Goal: Complete application form: Complete application form

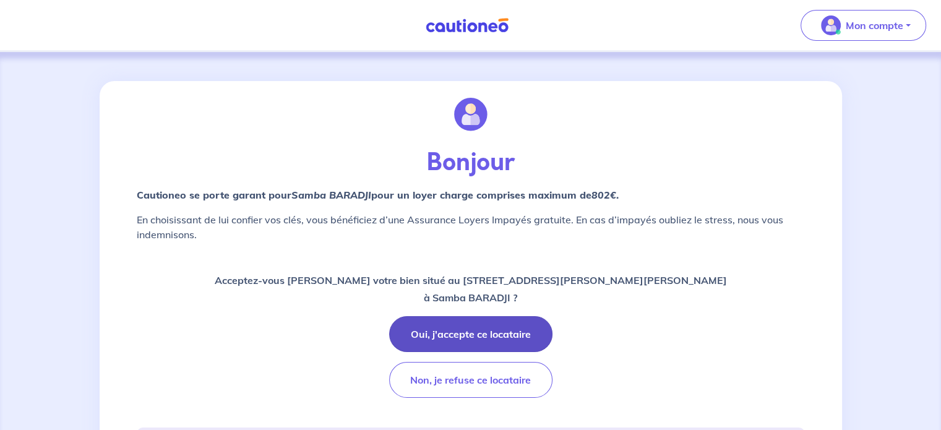
click at [496, 331] on button "Oui, j'accepte ce locataire" at bounding box center [470, 334] width 163 height 36
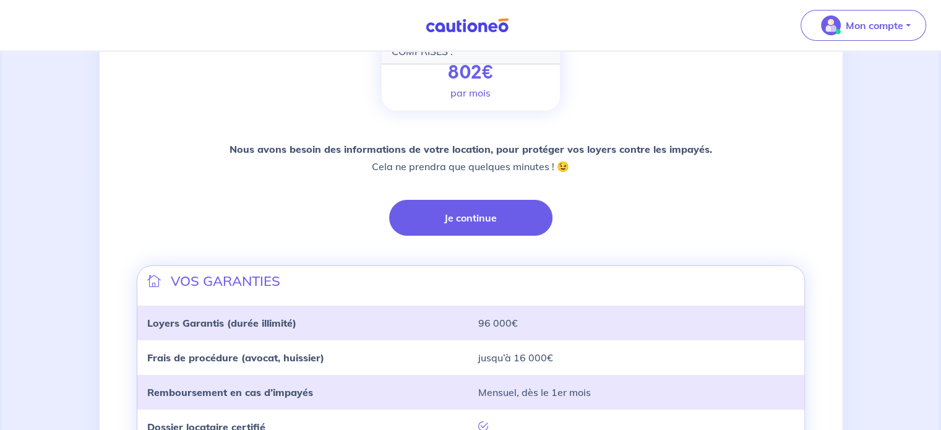
scroll to position [215, 0]
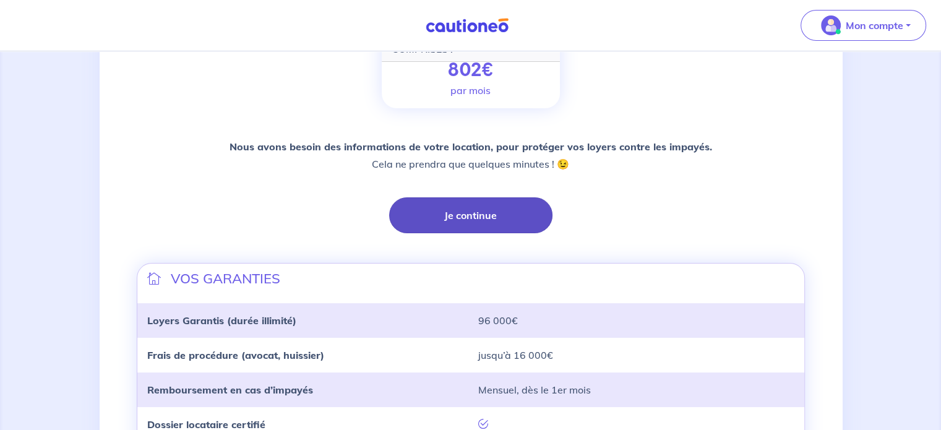
click at [473, 212] on button "Je continue" at bounding box center [470, 215] width 163 height 36
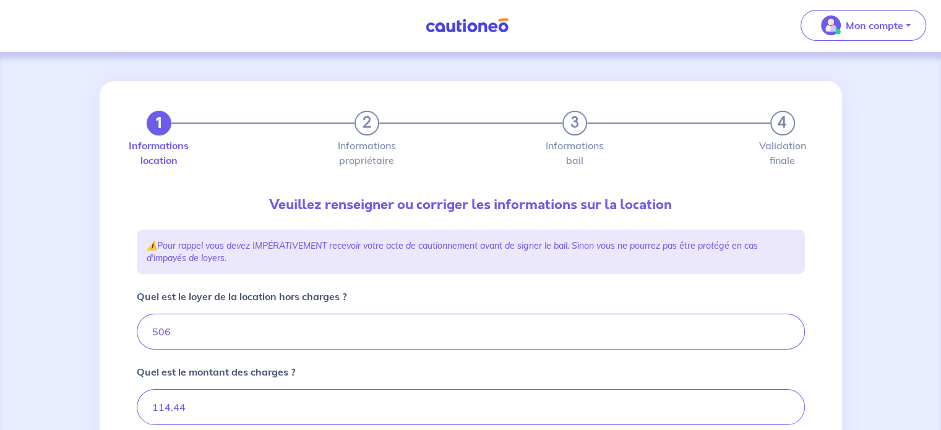
type input "620.44"
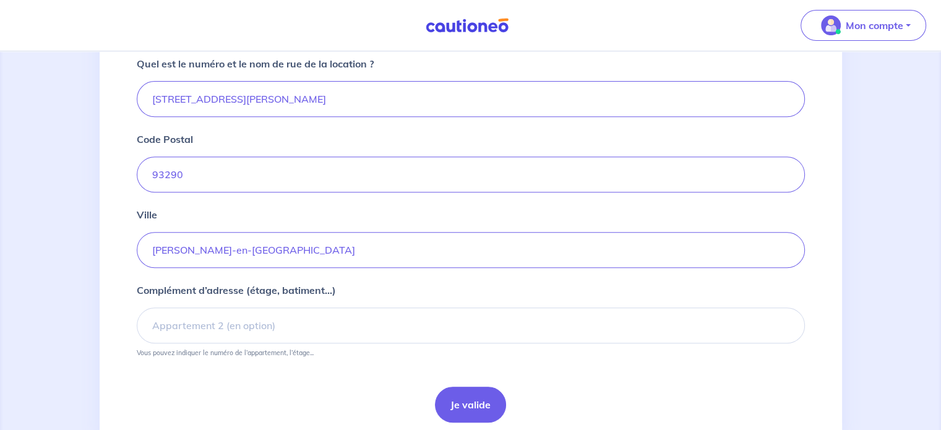
scroll to position [475, 0]
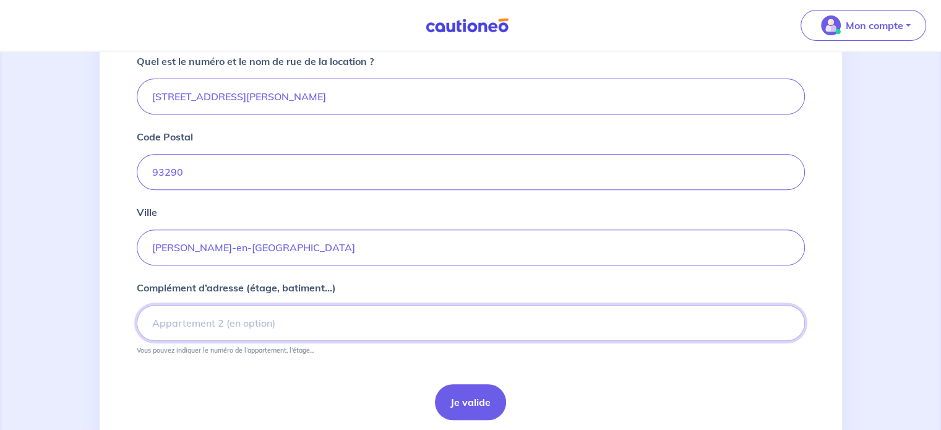
click at [165, 323] on input "Complément d’adresse (étage, batiment...)" at bounding box center [471, 323] width 668 height 36
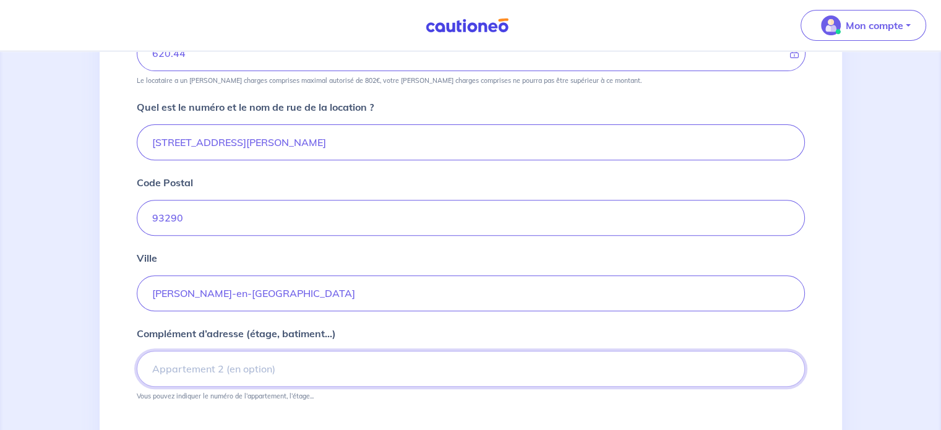
scroll to position [437, 0]
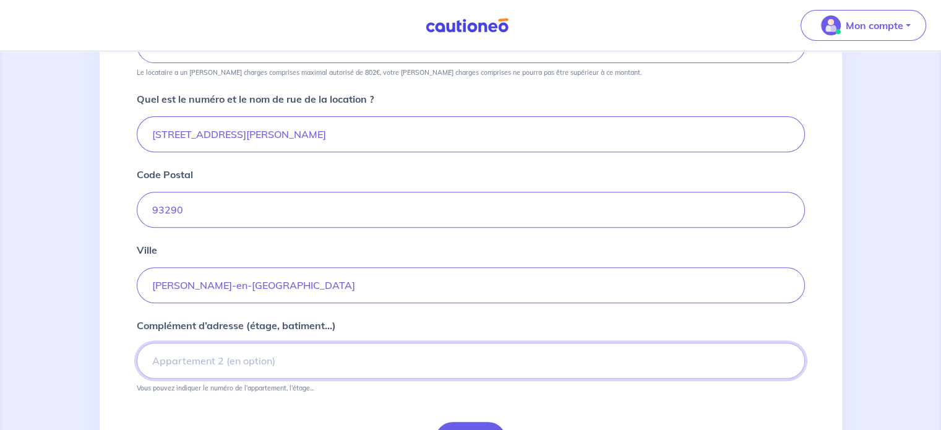
click at [153, 361] on input "Complément d’adresse (étage, batiment...)" at bounding box center [471, 361] width 668 height 36
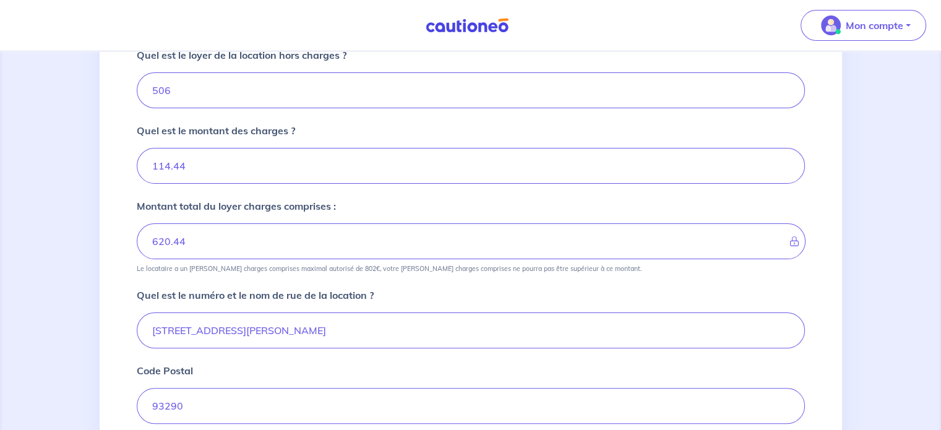
scroll to position [249, 0]
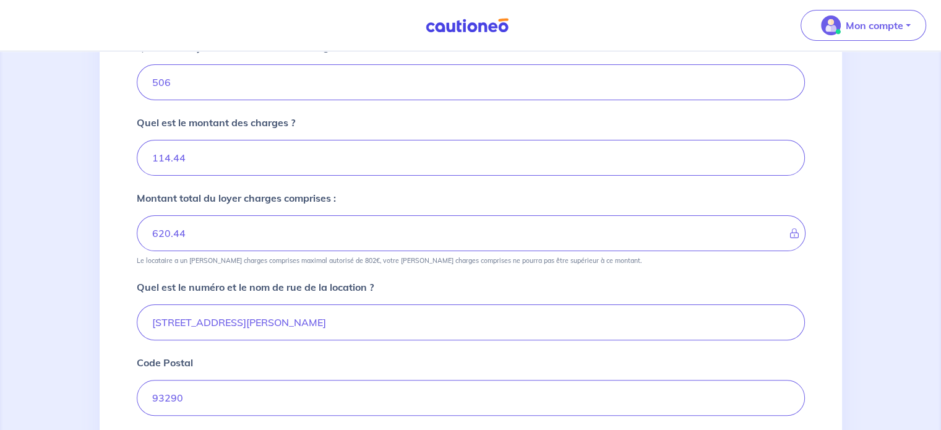
type input "2 étage"
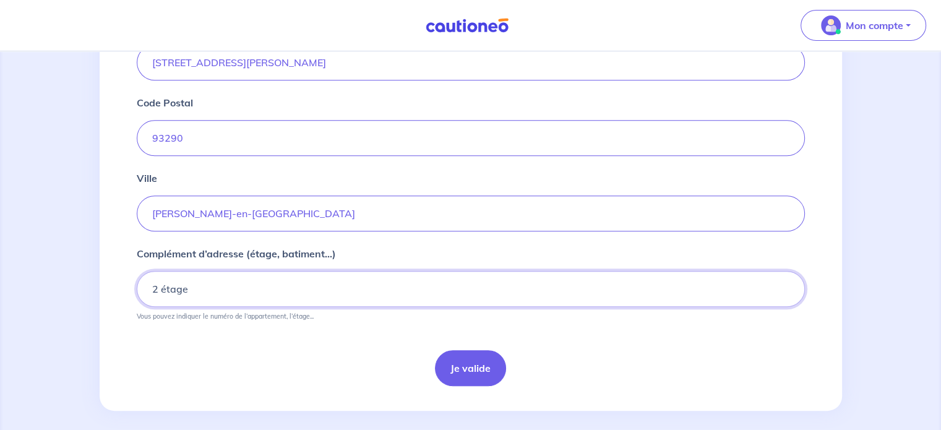
scroll to position [510, 0]
click at [457, 364] on button "Je valide" at bounding box center [470, 367] width 71 height 36
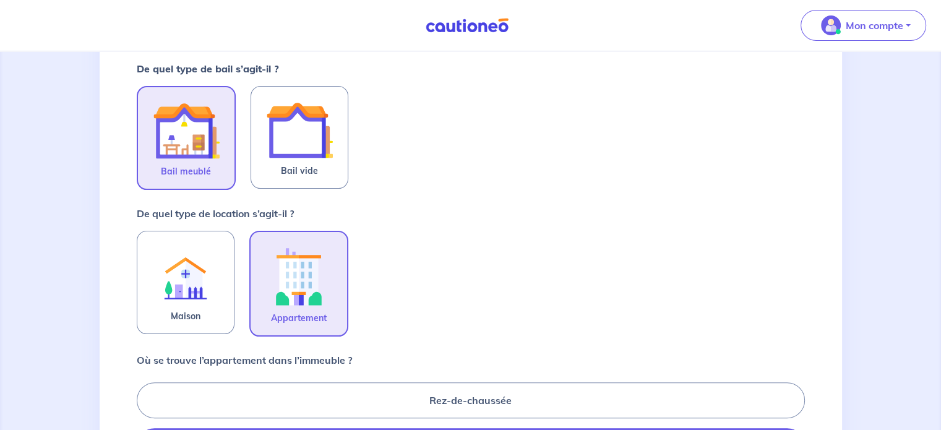
scroll to position [231, 0]
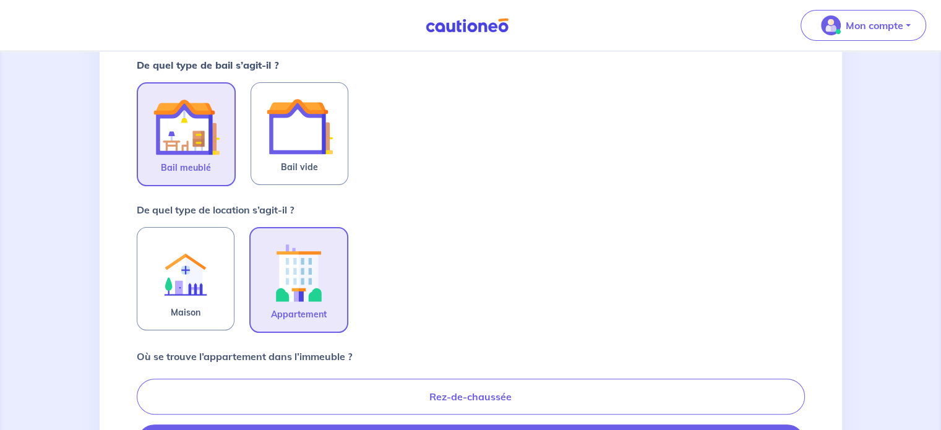
click at [599, 383] on label "Rez-de-chaussée" at bounding box center [471, 397] width 668 height 36
radio input "true"
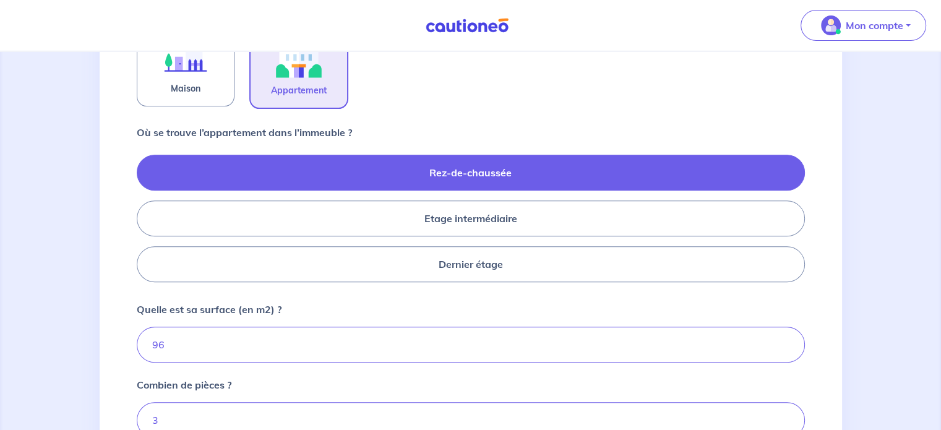
scroll to position [456, 0]
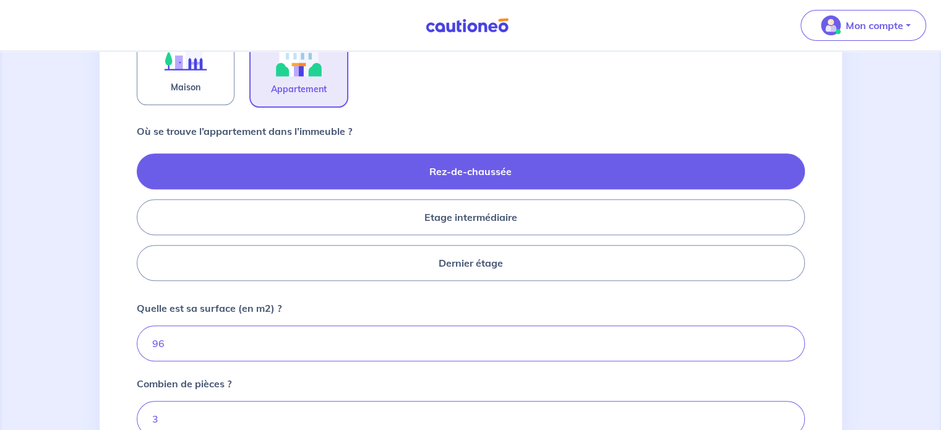
click at [599, 383] on form "De quel type de bail s’agit-il ? Bail meublé Bail vide De quel type de location…" at bounding box center [471, 190] width 668 height 716
click at [620, 225] on label "Etage intermédiaire" at bounding box center [471, 217] width 668 height 36
click at [145, 221] on input "Etage intermédiaire" at bounding box center [141, 217] width 8 height 8
radio input "true"
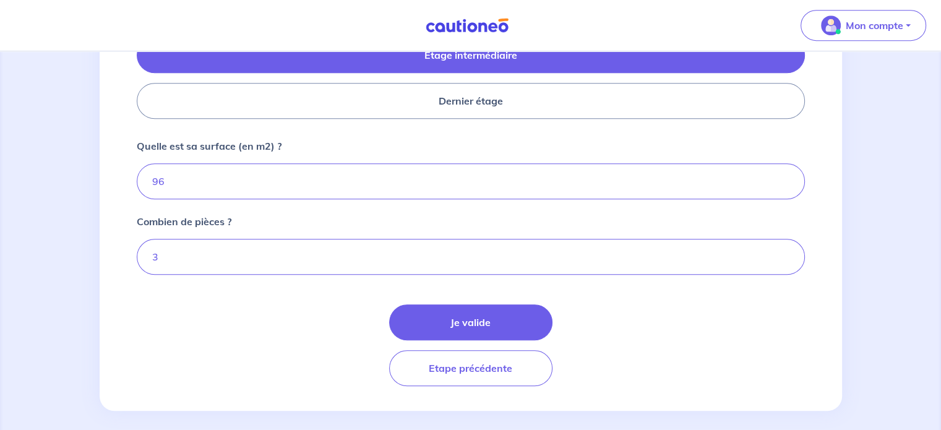
scroll to position [625, 0]
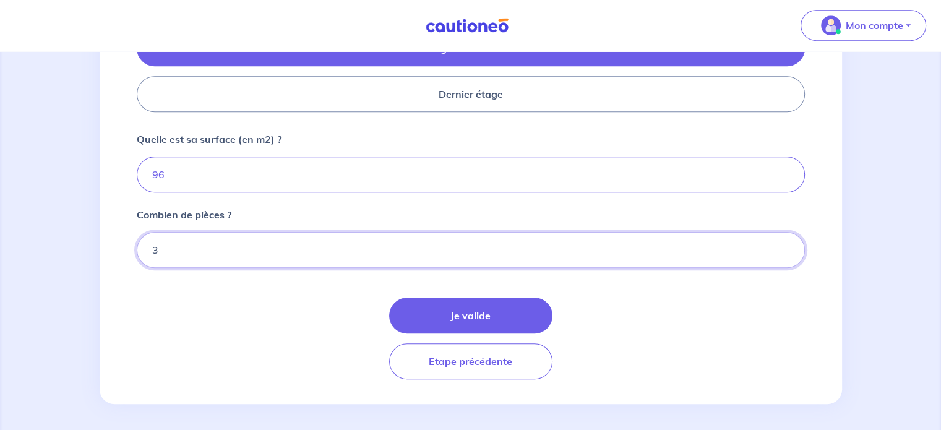
click at [191, 249] on input "3" at bounding box center [471, 250] width 668 height 36
click at [786, 242] on input "4" at bounding box center [471, 250] width 668 height 36
type input "5"
click at [786, 242] on input "5" at bounding box center [471, 250] width 668 height 36
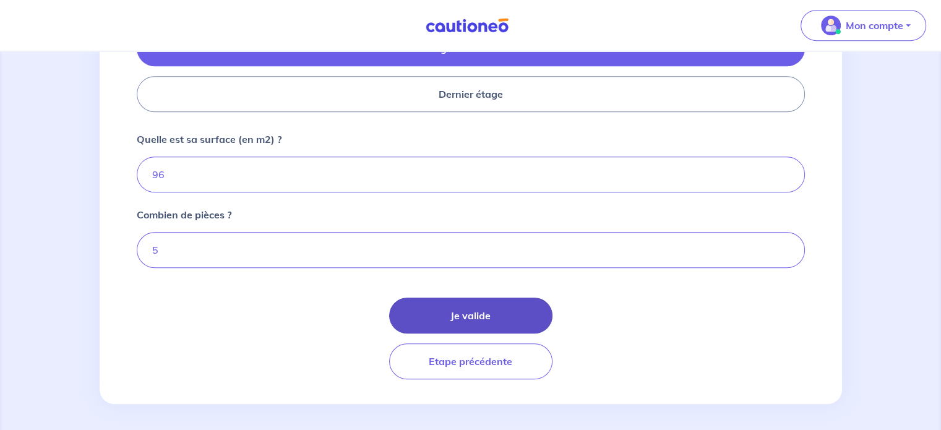
click at [493, 314] on button "Je valide" at bounding box center [470, 315] width 163 height 36
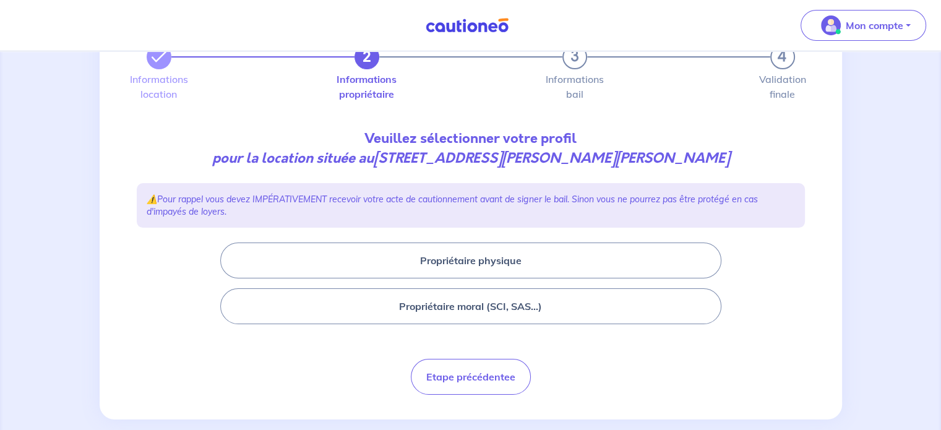
scroll to position [84, 0]
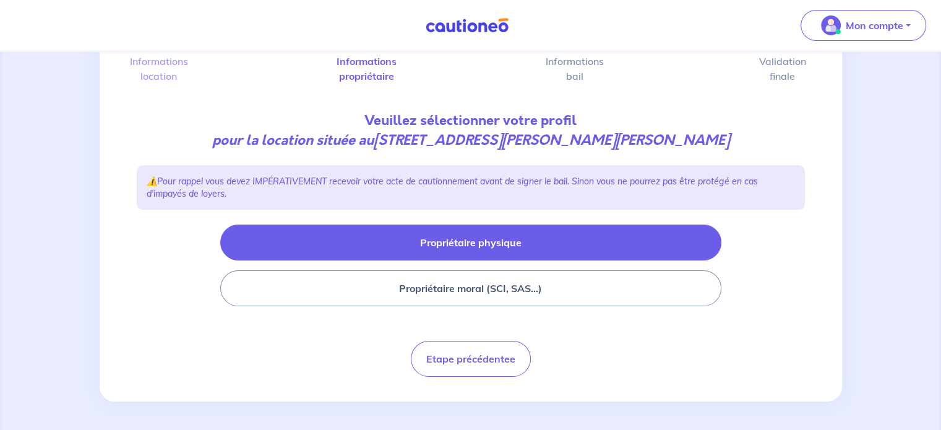
click at [500, 251] on button "Propriétaire physique" at bounding box center [470, 243] width 501 height 36
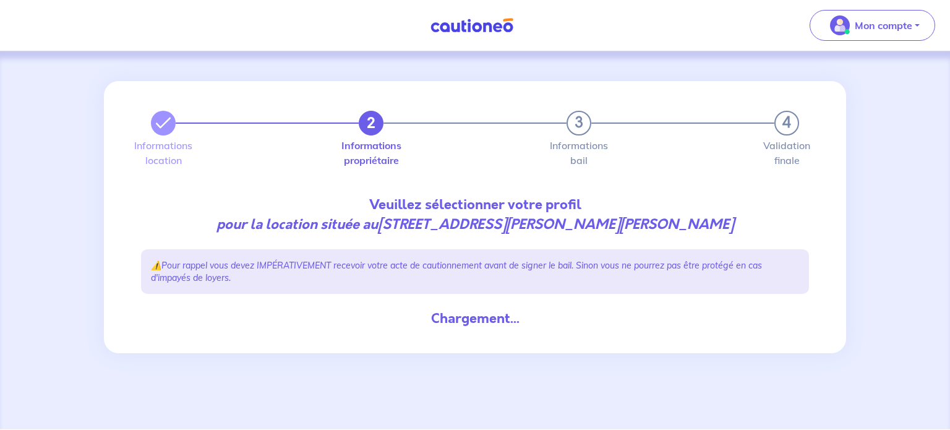
select select "FR"
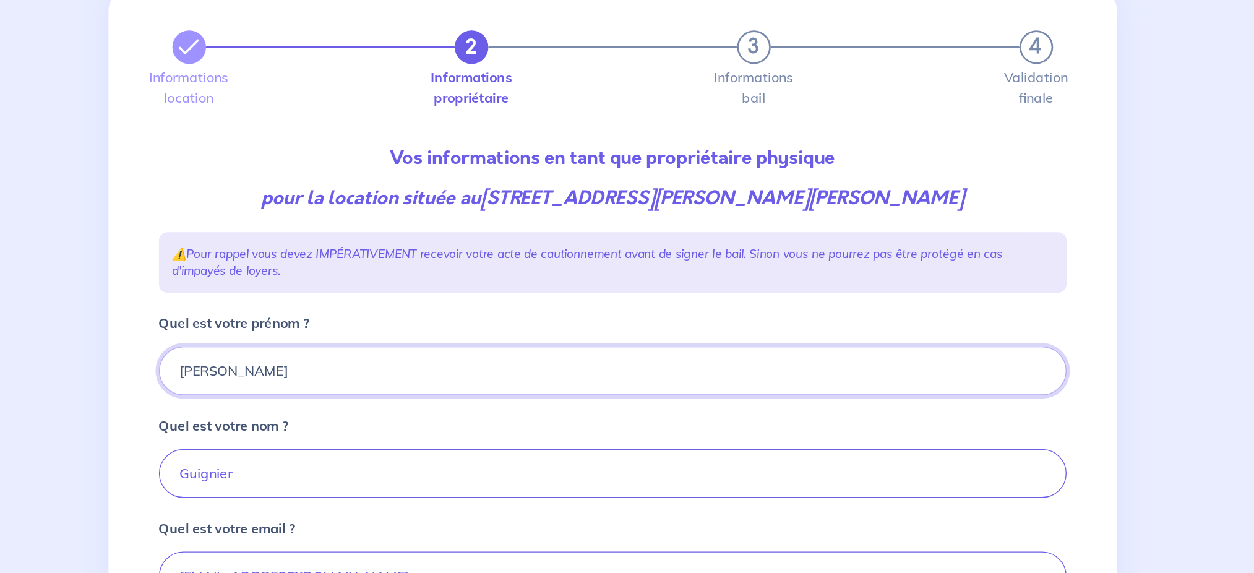
drag, startPoint x: 830, startPoint y: 66, endPoint x: 355, endPoint y: 361, distance: 559.2
click at [355, 361] on input "[PERSON_NAME]" at bounding box center [627, 361] width 668 height 36
drag, startPoint x: 357, startPoint y: 361, endPoint x: 248, endPoint y: 351, distance: 110.0
click at [248, 351] on div "2 3 4 Informations location Informations propriétaire Informations bail Validat…" at bounding box center [627, 546] width 1254 height 991
click at [461, 361] on input "[PERSON_NAME]" at bounding box center [627, 361] width 668 height 36
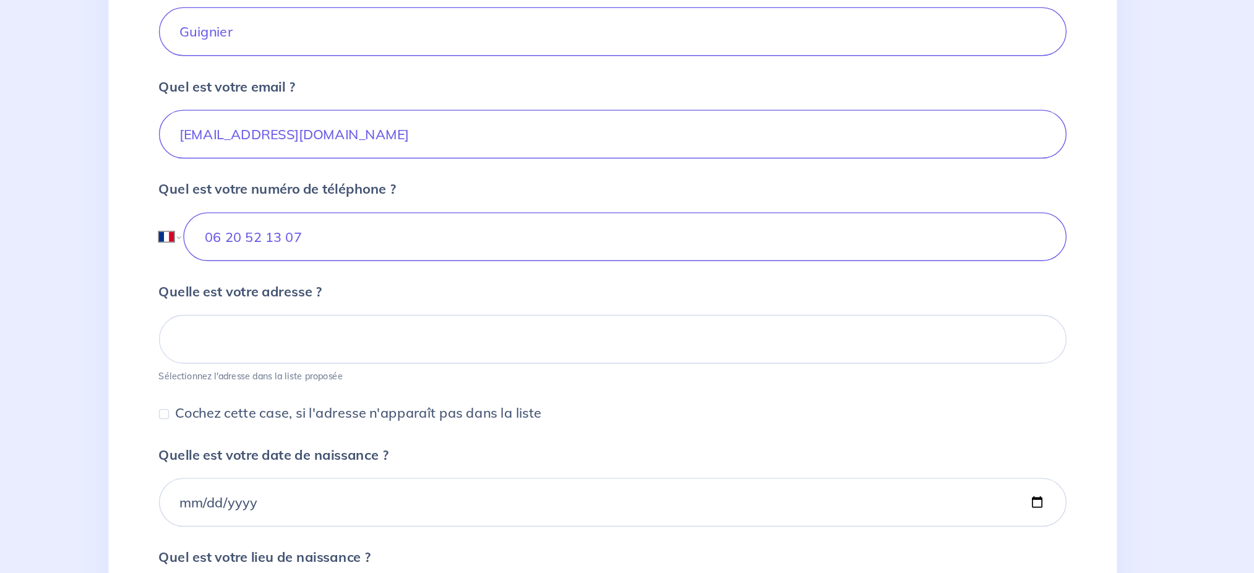
scroll to position [262, 0]
type input "[PERSON_NAME]"
click at [297, 429] on input "Cochez cette case, si l'adresse n'apparaît pas dans la liste" at bounding box center [296, 456] width 7 height 7
checkbox input "true"
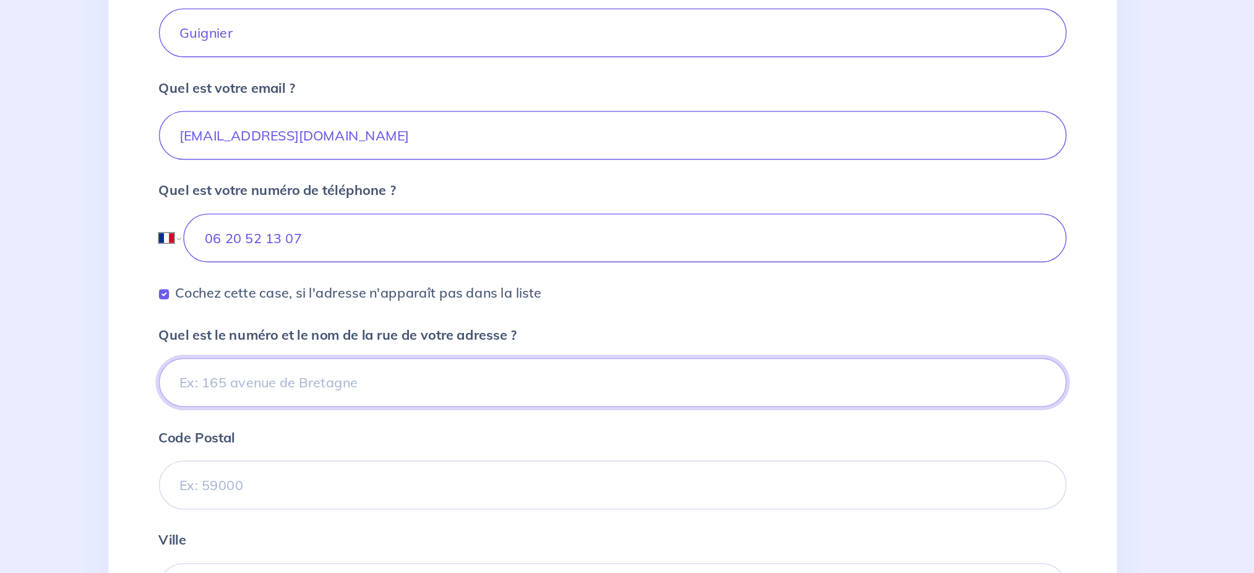
click at [364, 429] on input "Quel est le numéro et le nom de la rue de votre adresse ?" at bounding box center [627, 432] width 668 height 36
drag, startPoint x: 521, startPoint y: 426, endPoint x: 442, endPoint y: 427, distance: 79.2
click at [442, 427] on input "[STREET_ADDRESS]" at bounding box center [627, 432] width 668 height 36
type input "[STREET_ADDRESS]"
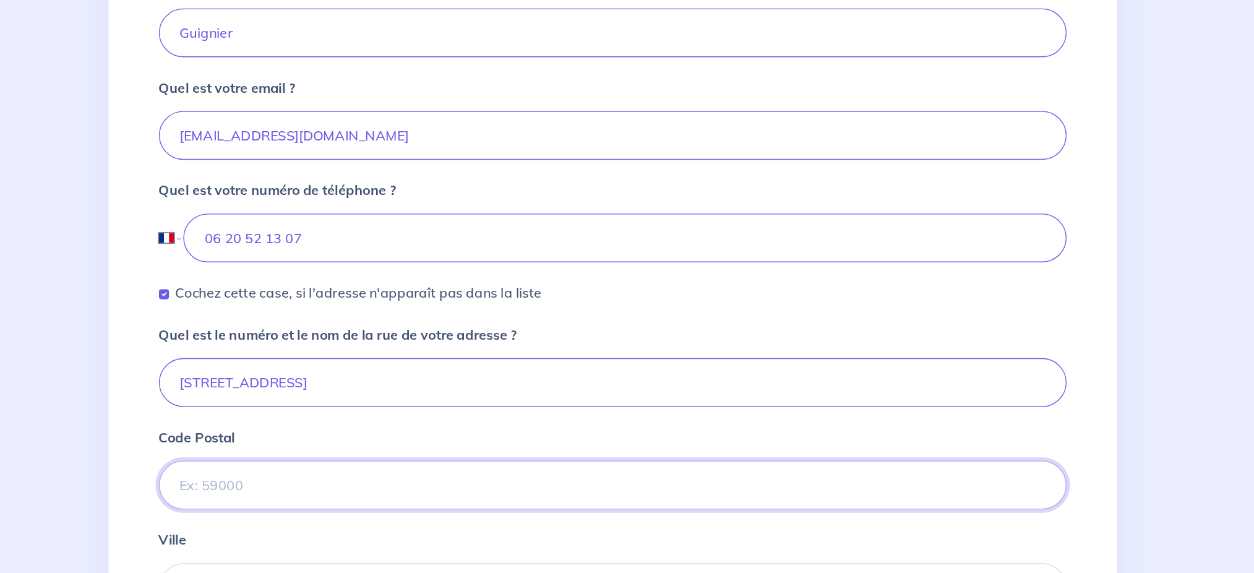
click at [379, 429] on input "Code Postal" at bounding box center [627, 508] width 668 height 36
click at [363, 429] on input "Code Postal" at bounding box center [627, 508] width 668 height 36
paste input "75013 [GEOGRAPHIC_DATA]"
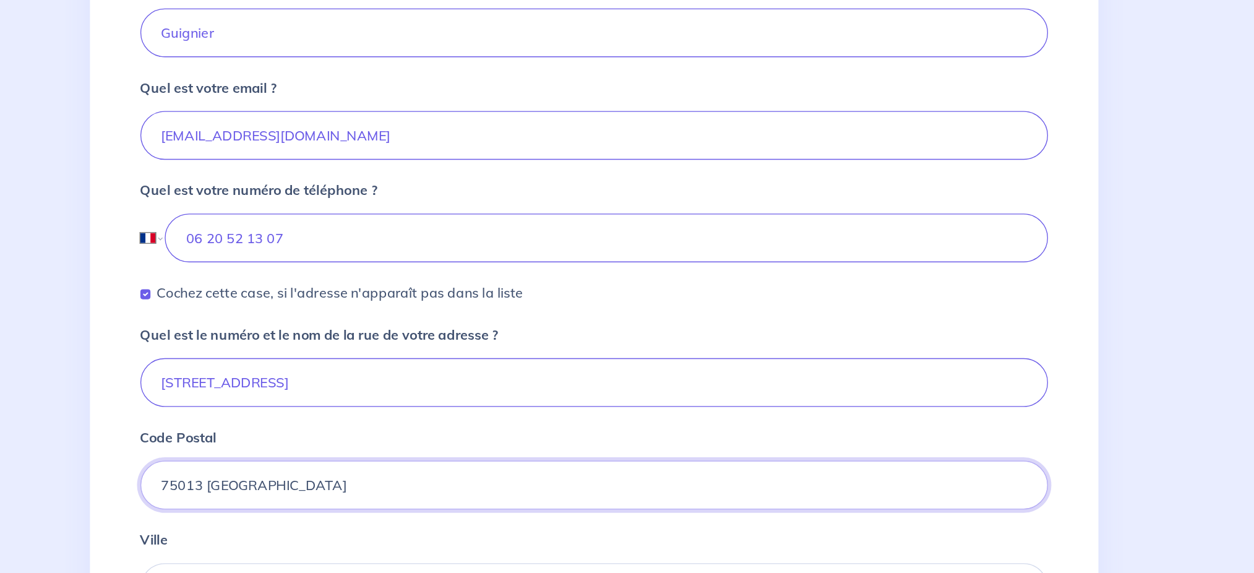
click at [402, 429] on input "75013 [GEOGRAPHIC_DATA]" at bounding box center [627, 508] width 668 height 36
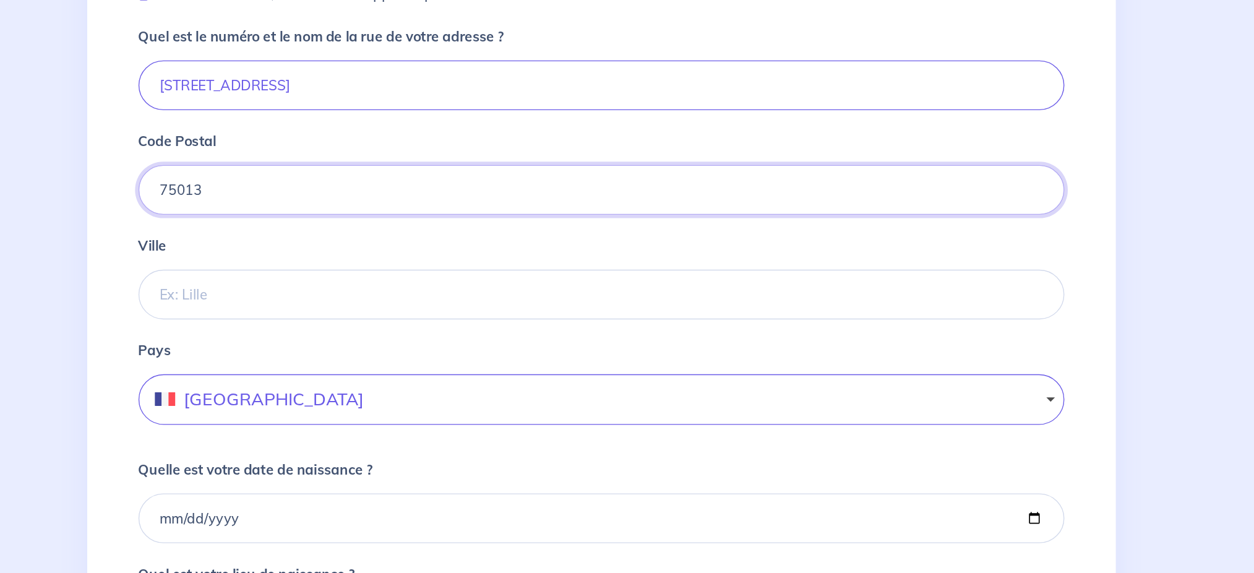
scroll to position [476, 0]
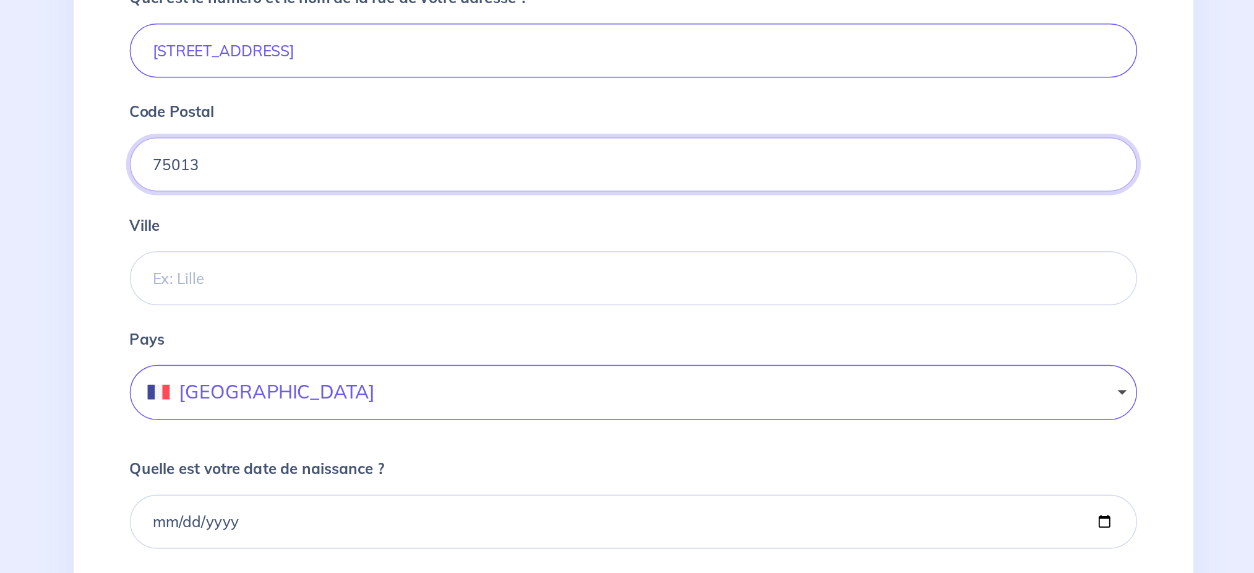
type input "75013"
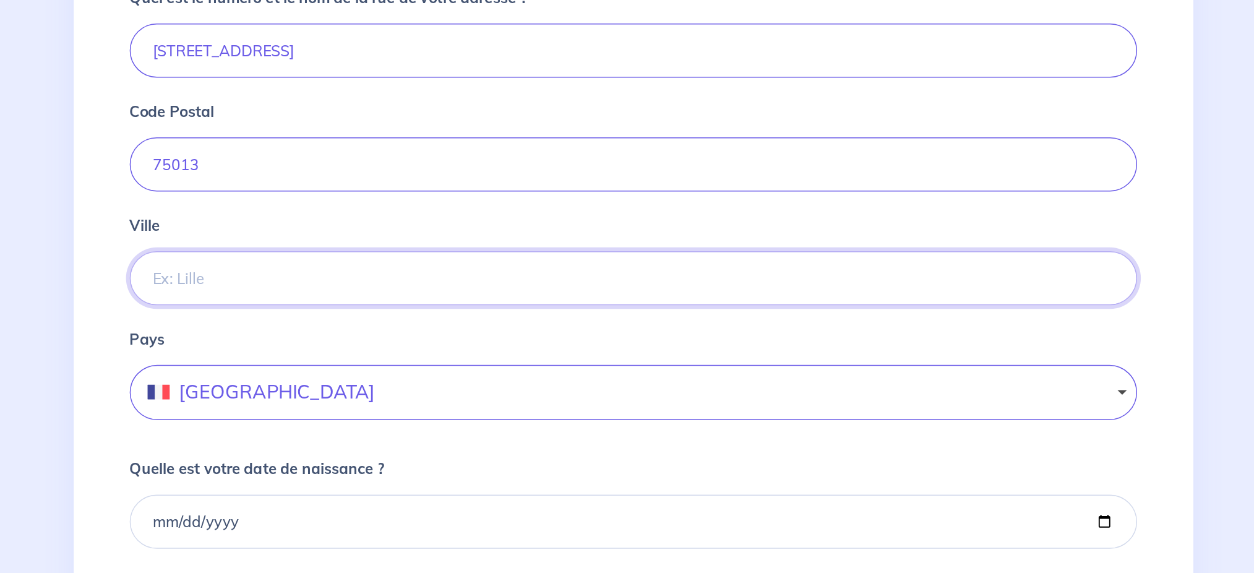
click at [348, 369] on input "Ville" at bounding box center [627, 369] width 668 height 36
type input "[GEOGRAPHIC_DATA]"
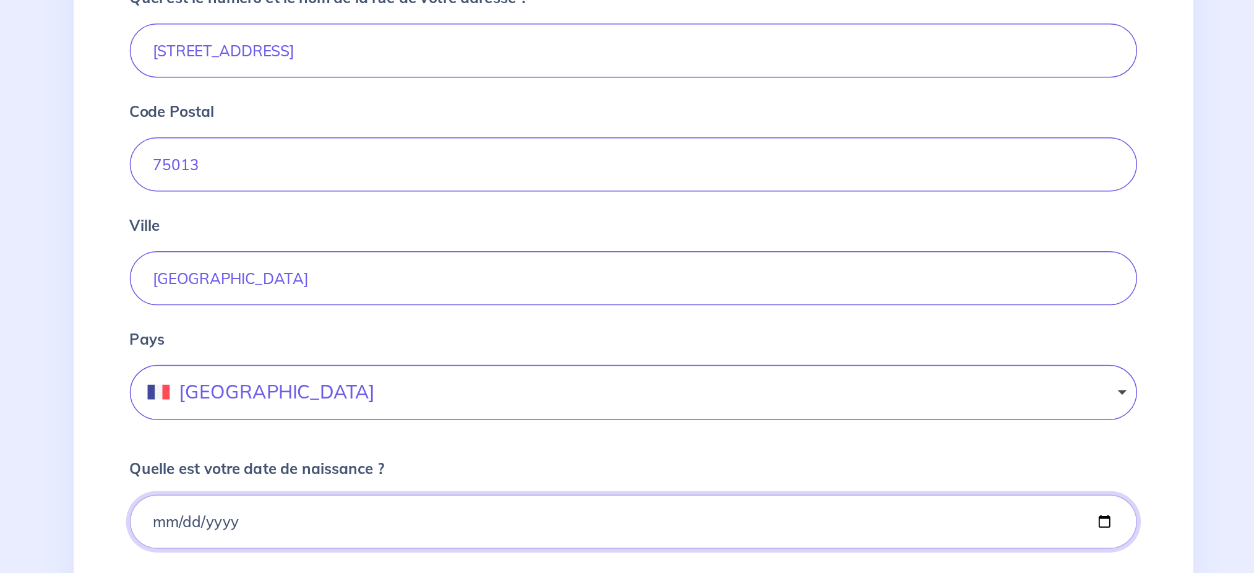
click at [454, 429] on input "Quelle est votre date de naissance ?" at bounding box center [627, 531] width 668 height 36
type input "[DATE]"
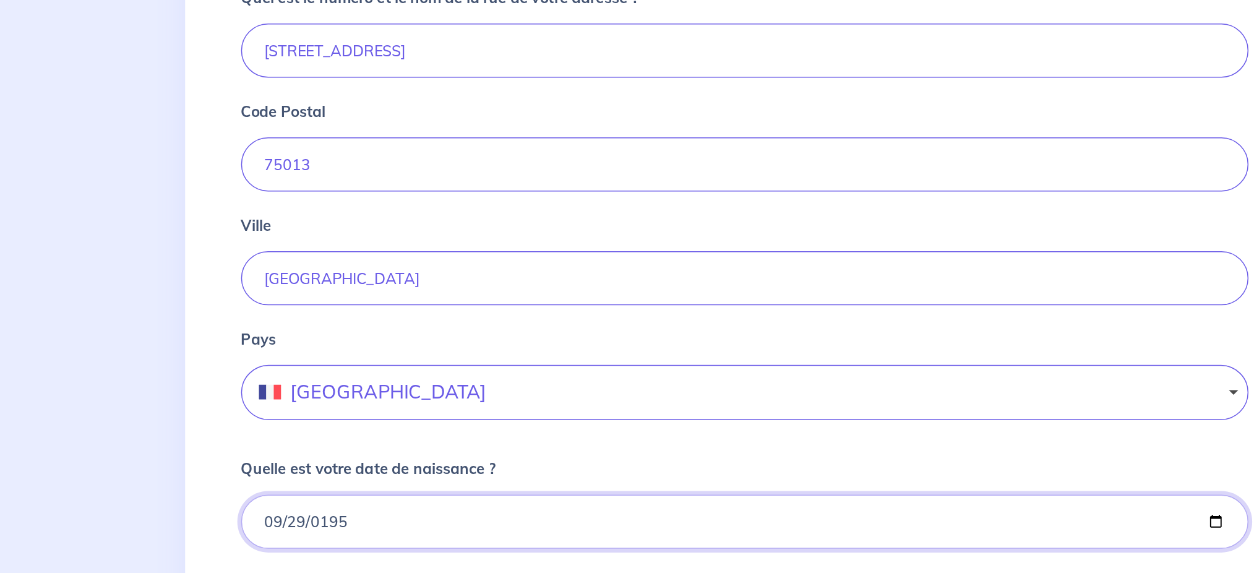
scroll to position [693, 0]
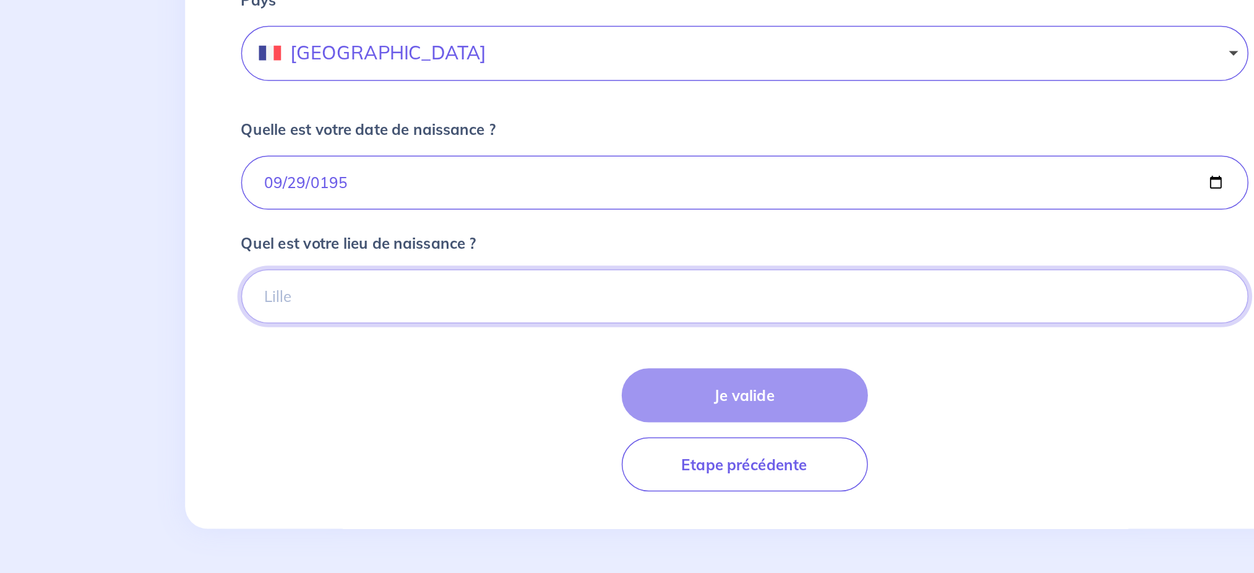
click at [343, 391] on input "Quel est votre lieu de naissance ?" at bounding box center [627, 389] width 668 height 36
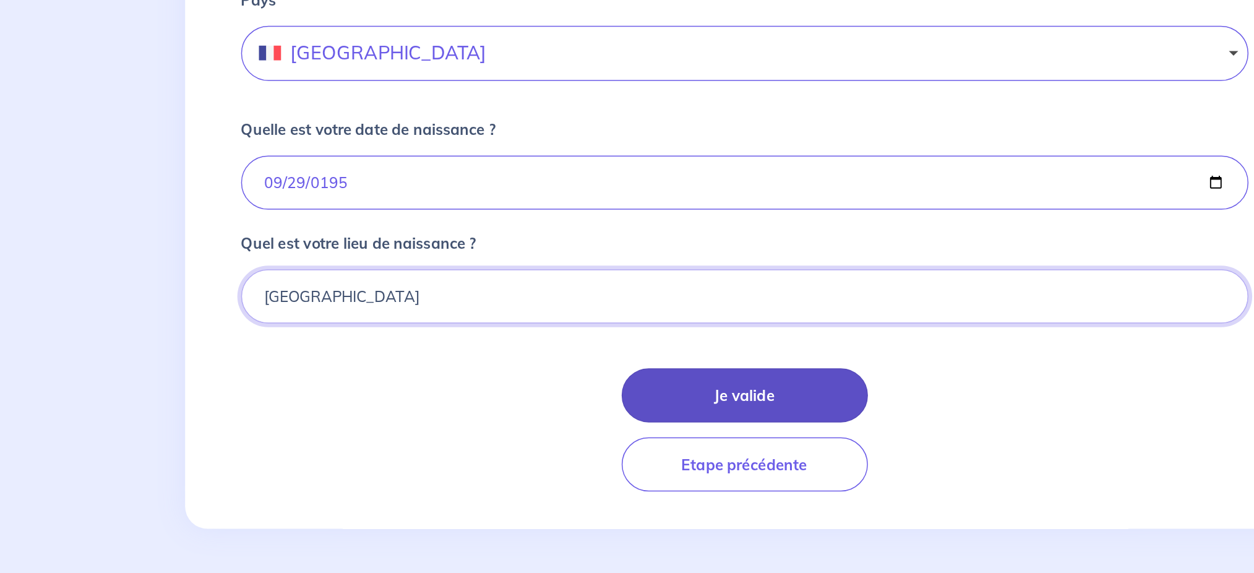
type input "[GEOGRAPHIC_DATA]"
click at [594, 429] on button "Je valide" at bounding box center [627, 455] width 163 height 36
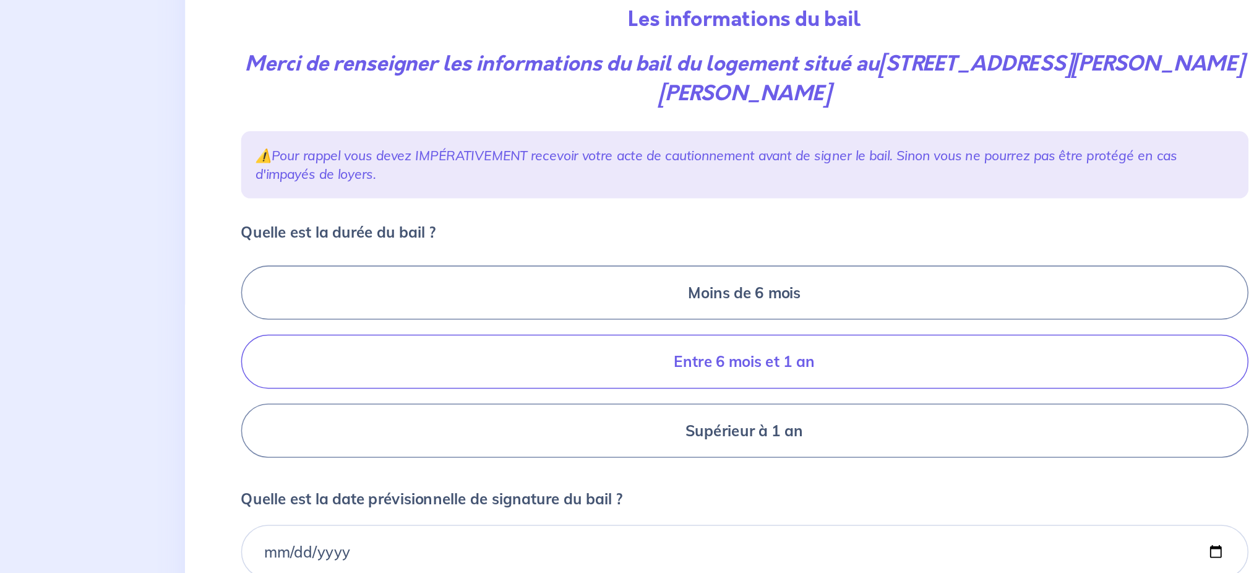
click at [721, 429] on label "Entre 6 mois et 1 an" at bounding box center [627, 432] width 668 height 36
click at [301, 429] on input "Entre 6 mois et 1 an" at bounding box center [297, 432] width 8 height 8
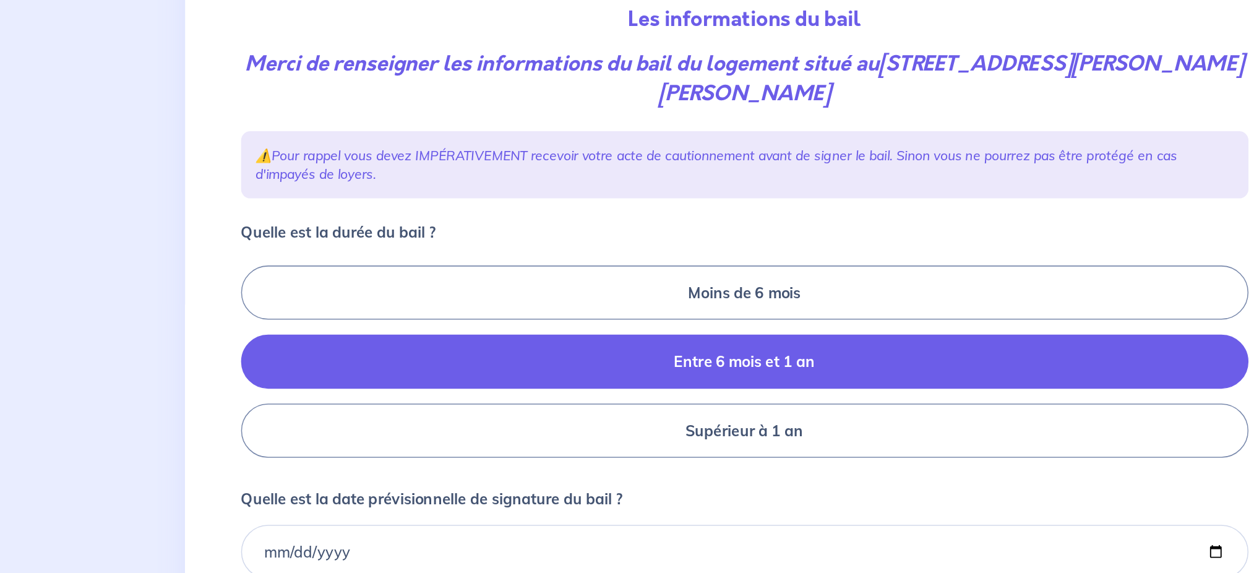
radio input "true"
click at [678, 429] on label "Supérieur à 1 an" at bounding box center [627, 478] width 668 height 36
click at [301, 429] on input "Supérieur à 1 an" at bounding box center [297, 432] width 8 height 8
radio input "true"
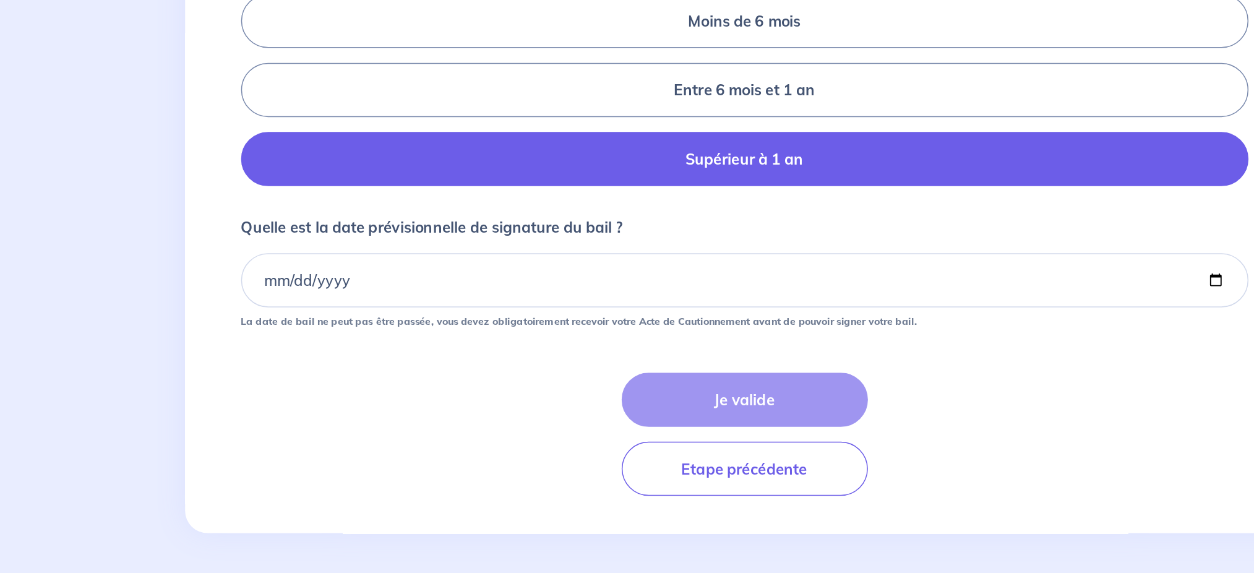
scroll to position [182, 0]
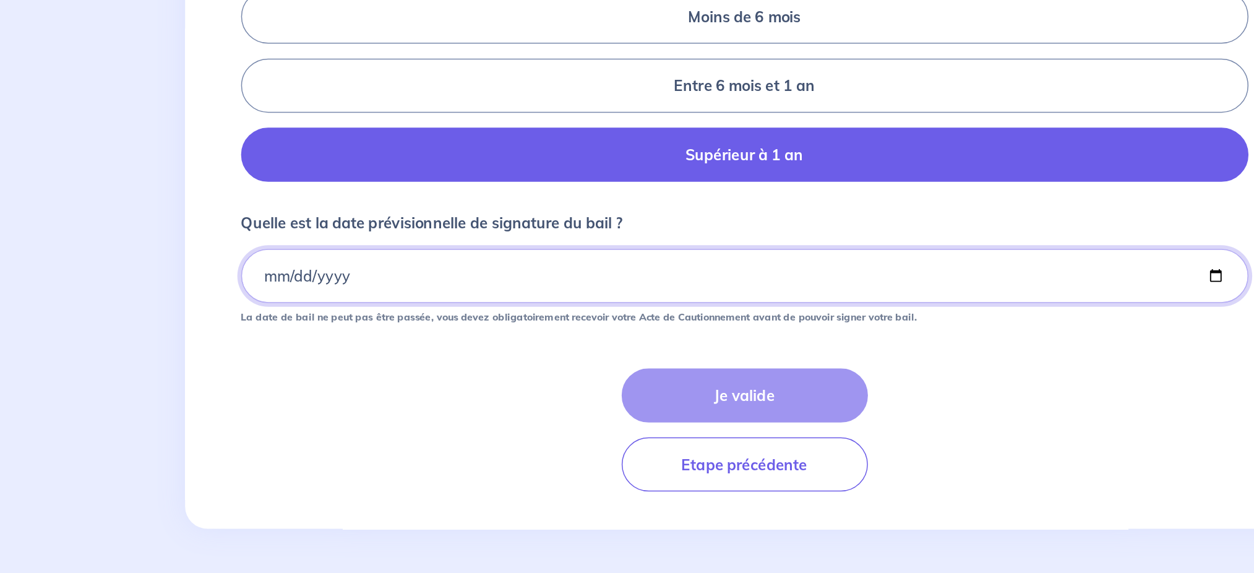
click at [409, 379] on input "Quelle est la date prévisionnelle de signature du bail ?" at bounding box center [627, 375] width 668 height 36
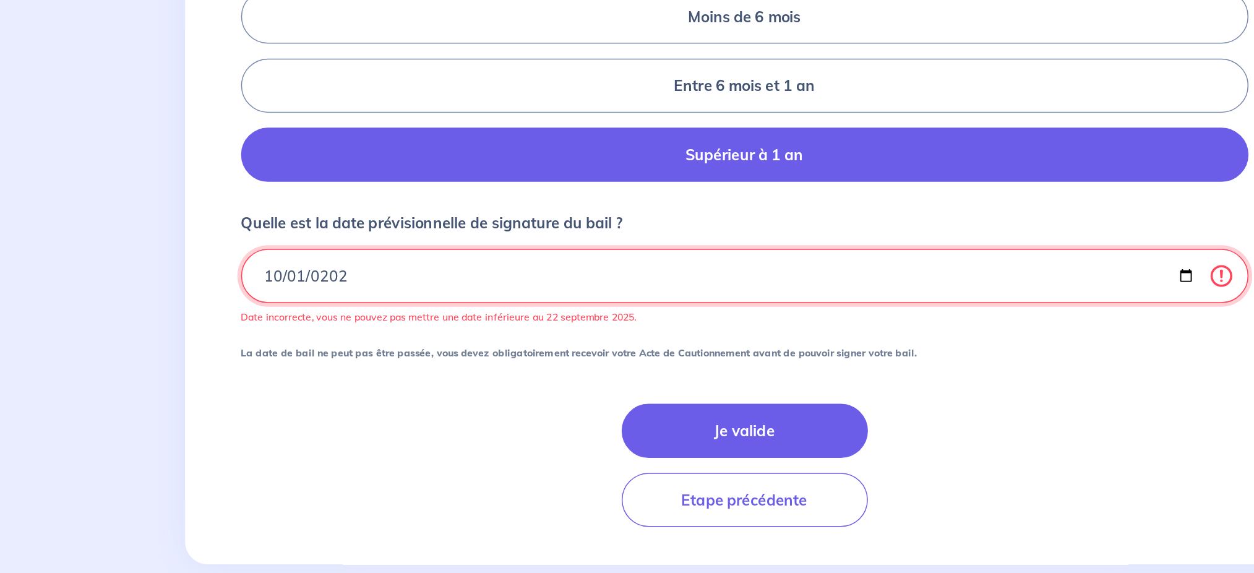
type input "[DATE]"
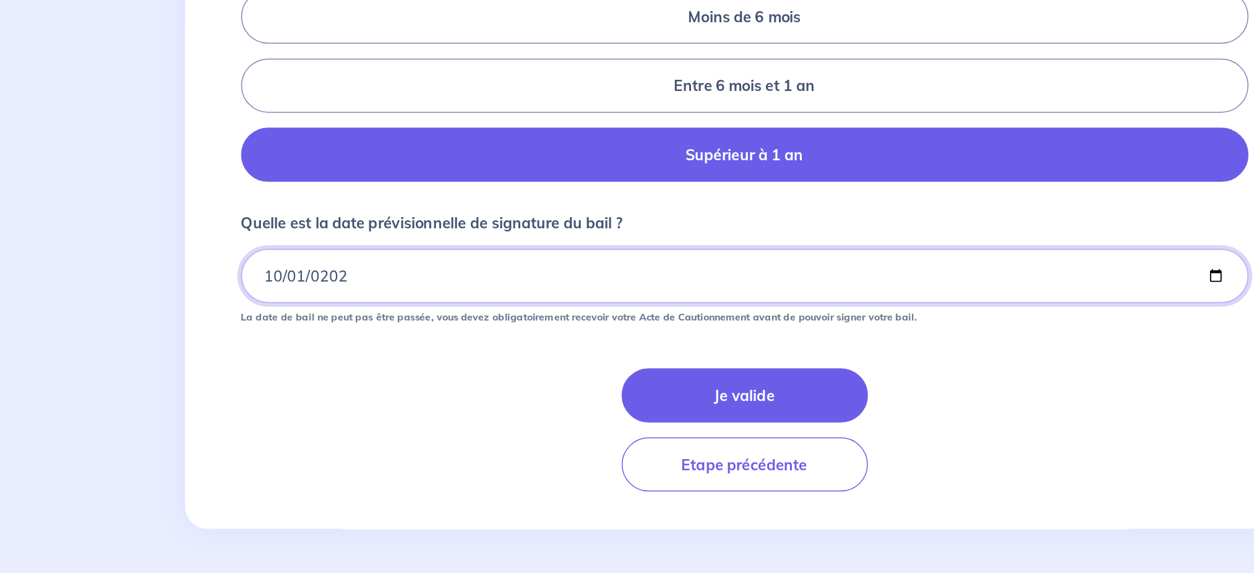
click at [401, 375] on input "[DATE]" at bounding box center [627, 375] width 668 height 36
click at [304, 374] on input "Quelle est la date prévisionnelle de signature du bail ?" at bounding box center [627, 375] width 668 height 36
drag, startPoint x: 309, startPoint y: 374, endPoint x: 380, endPoint y: 379, distance: 71.3
click at [380, 379] on input "Quelle est la date prévisionnelle de signature du bail ?" at bounding box center [627, 375] width 668 height 36
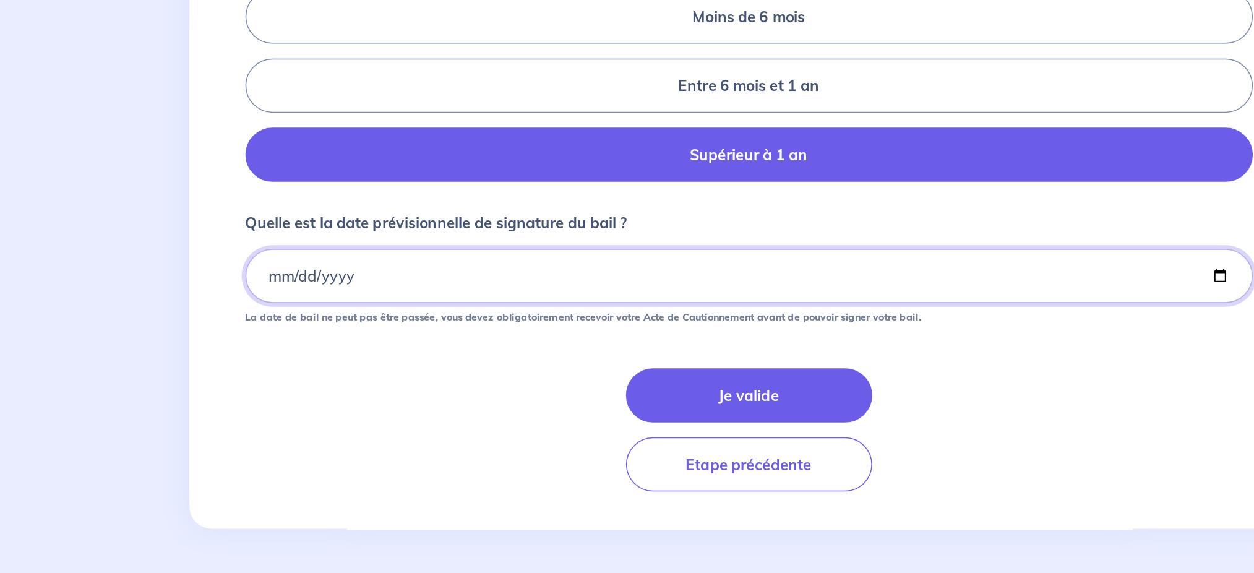
click at [380, 379] on input "Quelle est la date prévisionnelle de signature du bail ?" at bounding box center [627, 375] width 668 height 36
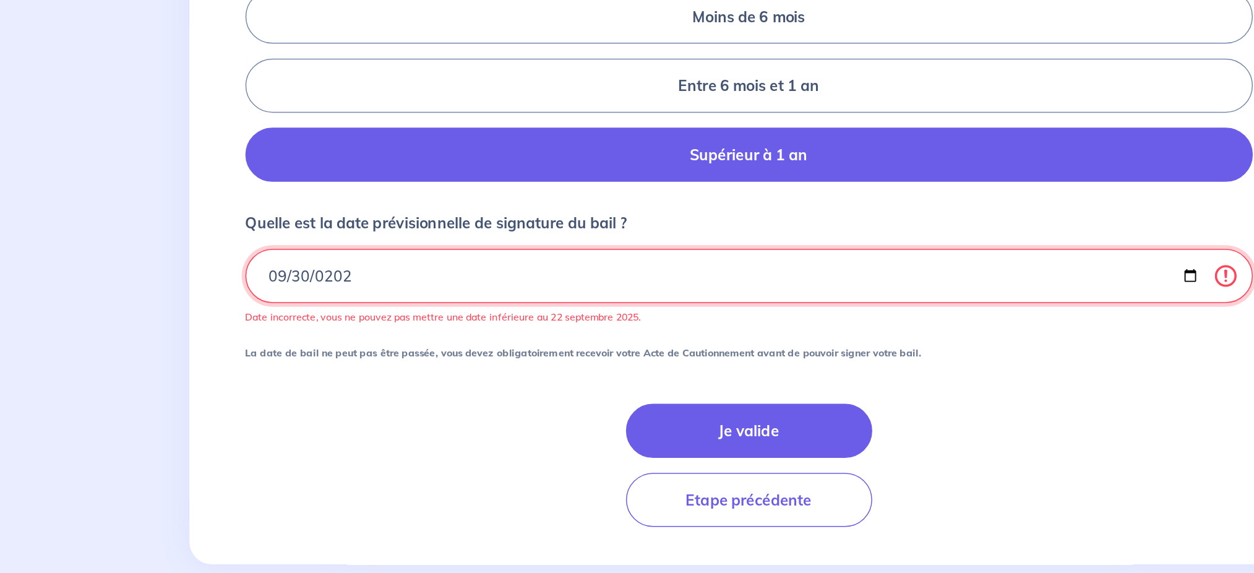
type input "[DATE]"
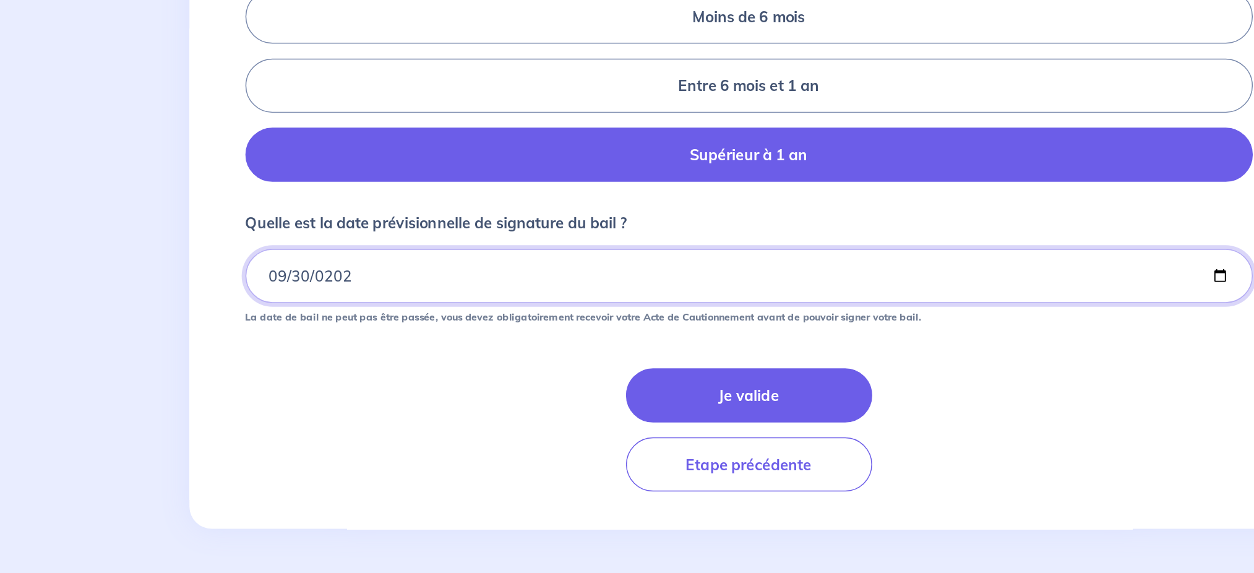
click at [310, 375] on input "[DATE]" at bounding box center [627, 375] width 668 height 36
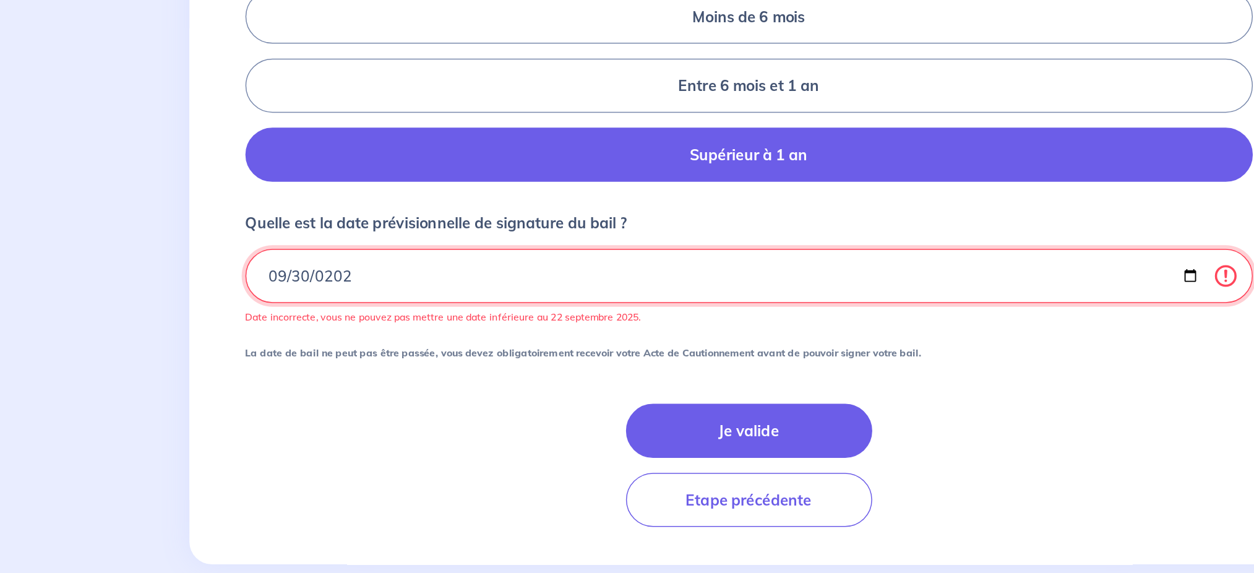
type input "[DATE]"
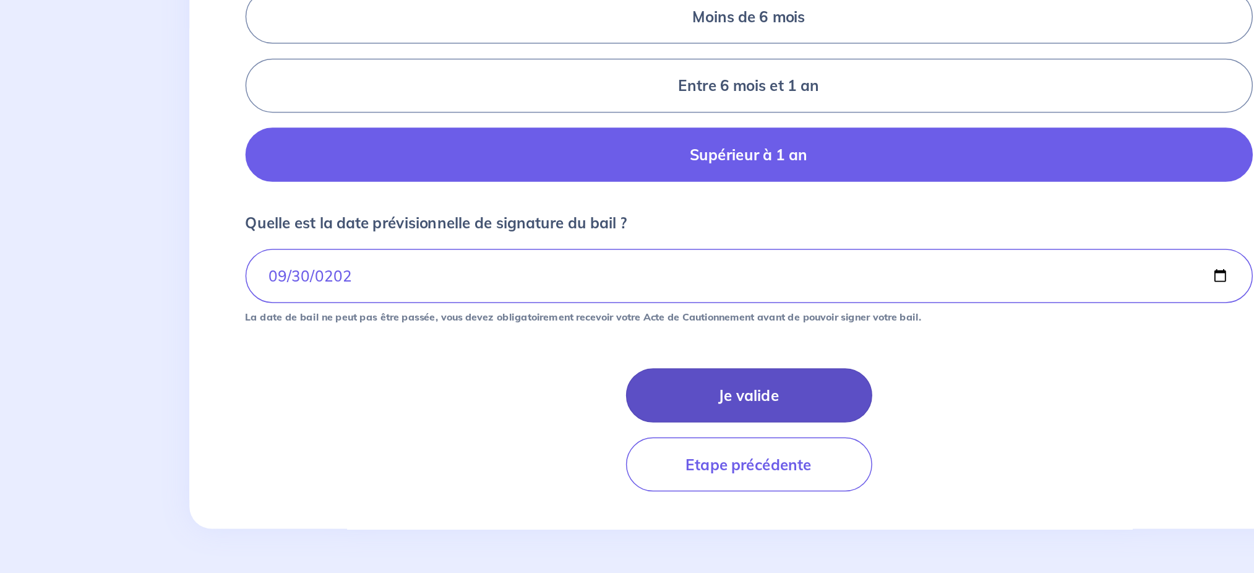
click at [659, 429] on button "Je valide" at bounding box center [627, 455] width 163 height 36
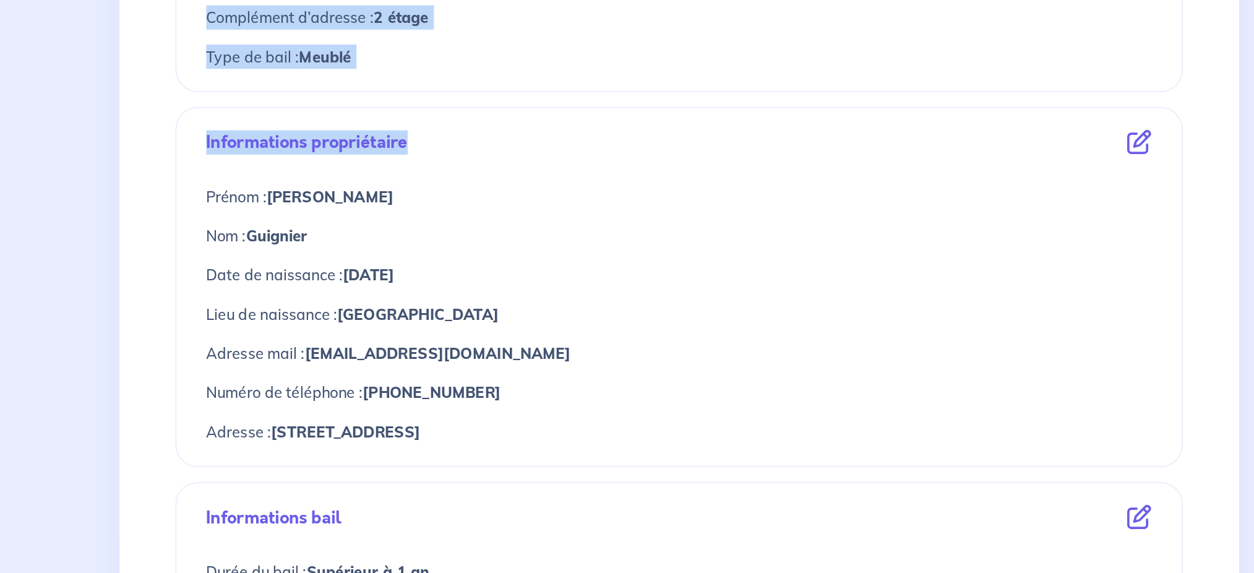
scroll to position [271, 0]
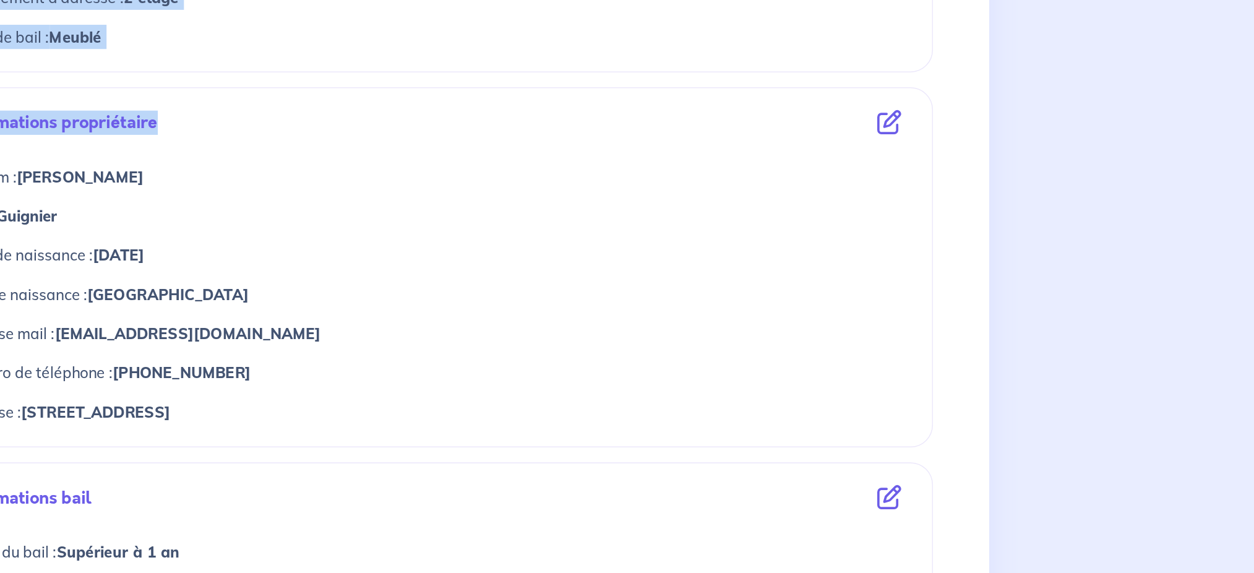
drag, startPoint x: 962, startPoint y: 336, endPoint x: 1037, endPoint y: 382, distance: 88.0
click at [940, 382] on html "Mon compte Me déconnecter 4 Informations location Informations propriétaire Inf…" at bounding box center [627, 286] width 1254 height 1115
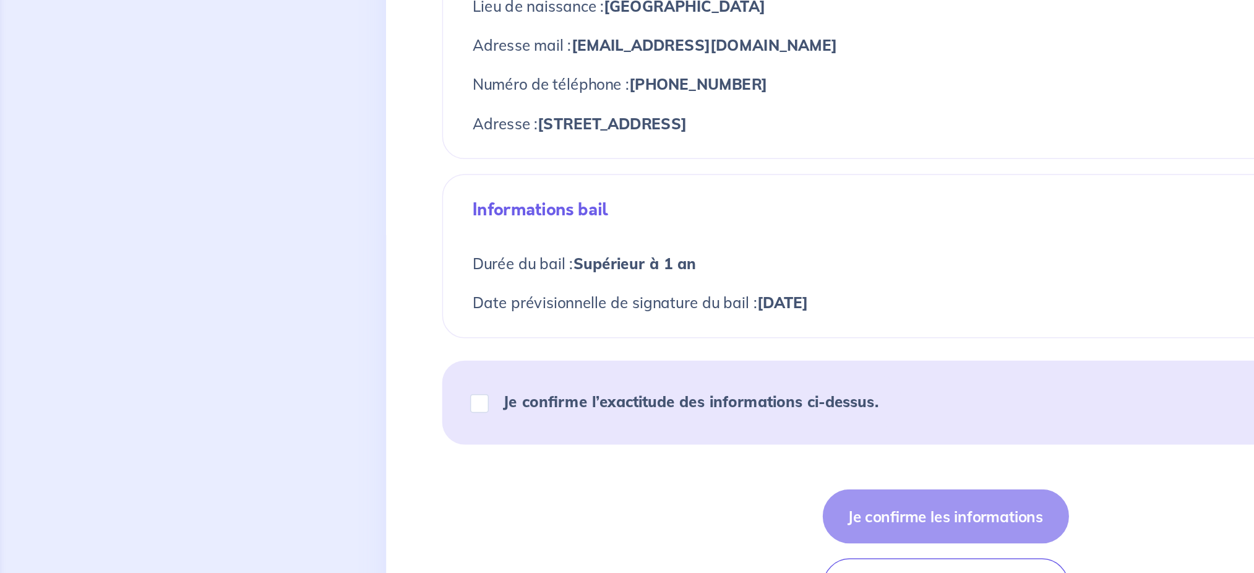
scroll to position [469, 0]
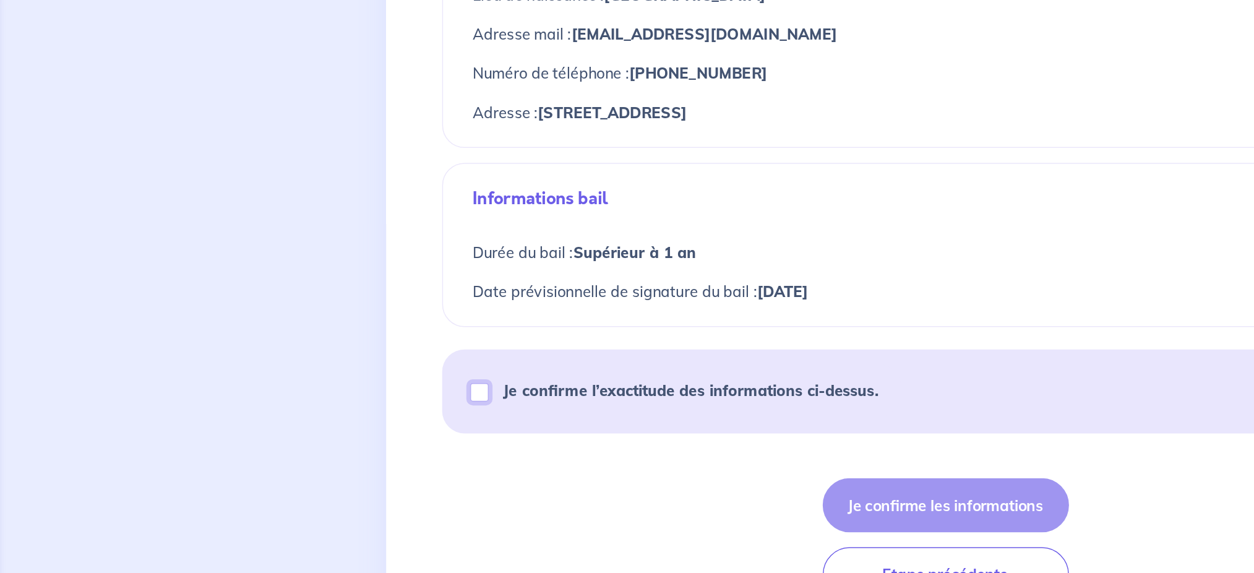
click at [317, 429] on input "Je confirme l’exactitude des informations ci-dessus." at bounding box center [318, 453] width 12 height 12
checkbox input "true"
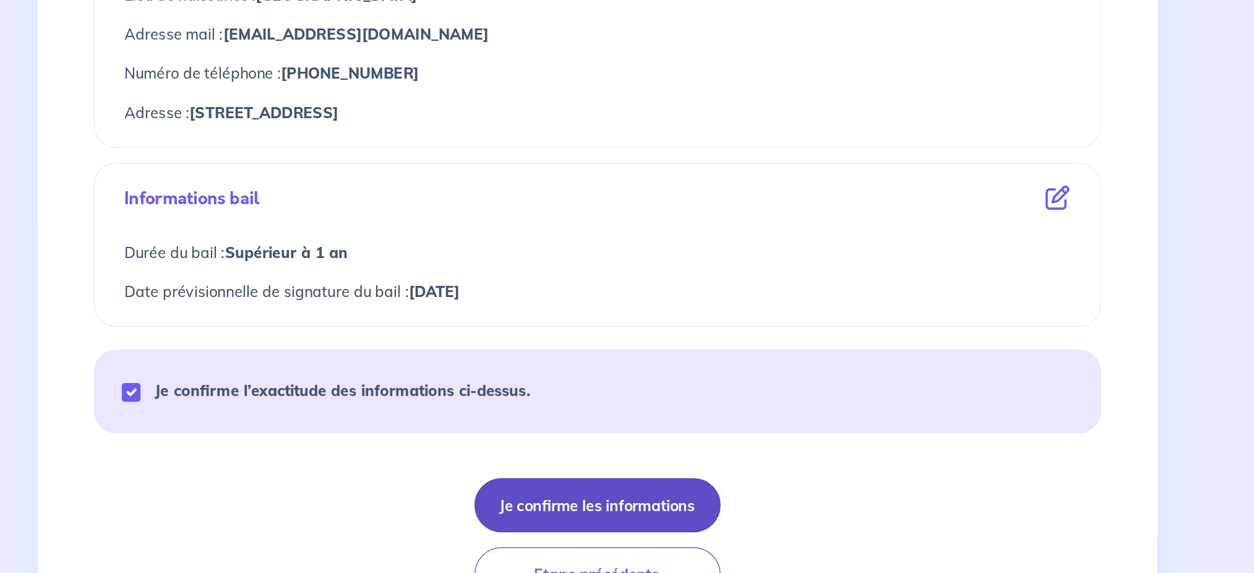
click at [660, 429] on button "Je confirme les informations" at bounding box center [627, 528] width 163 height 36
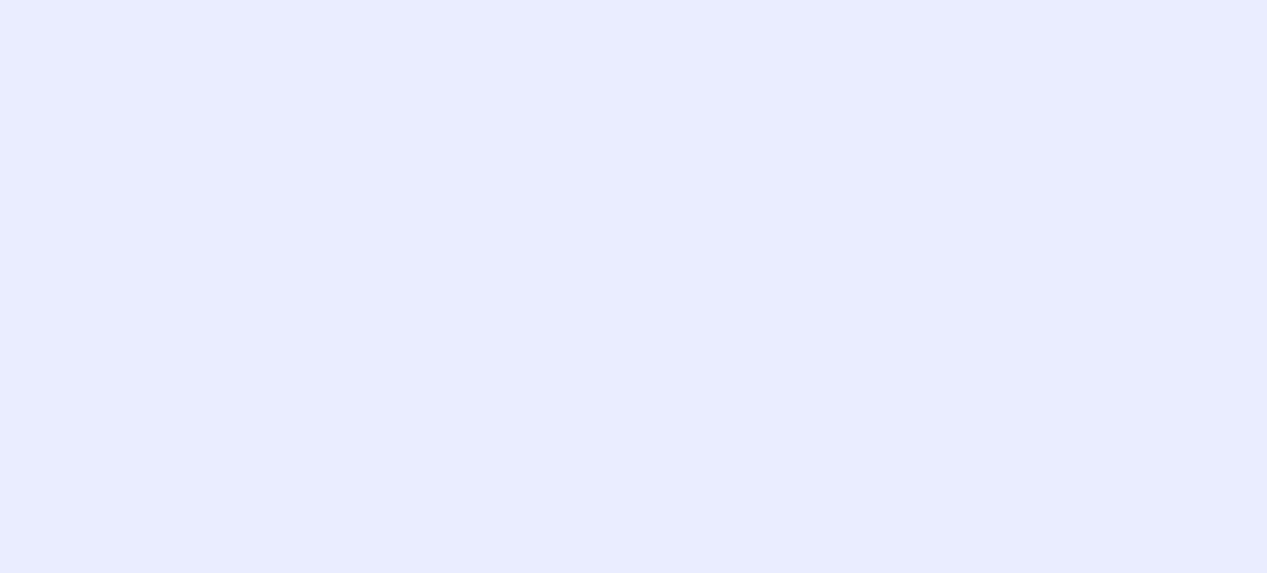
click at [636, 364] on div "Chargement..." at bounding box center [633, 311] width 1267 height 521
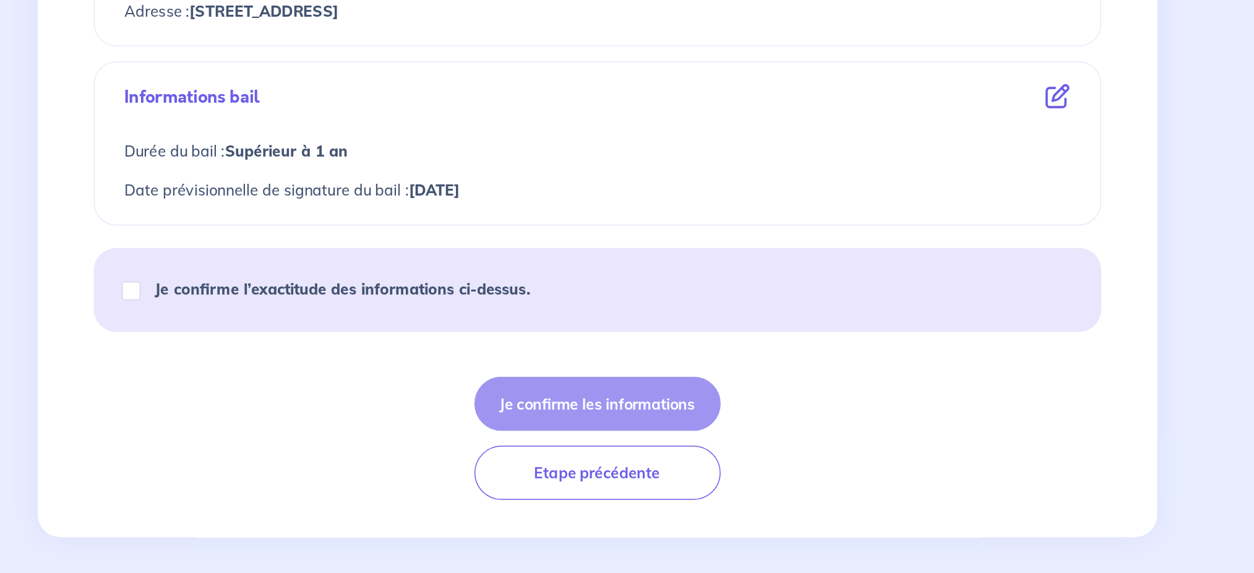
scroll to position [537, 0]
click at [315, 383] on input "Je confirme l’exactitude des informations ci-dessus." at bounding box center [318, 385] width 12 height 12
checkbox input "true"
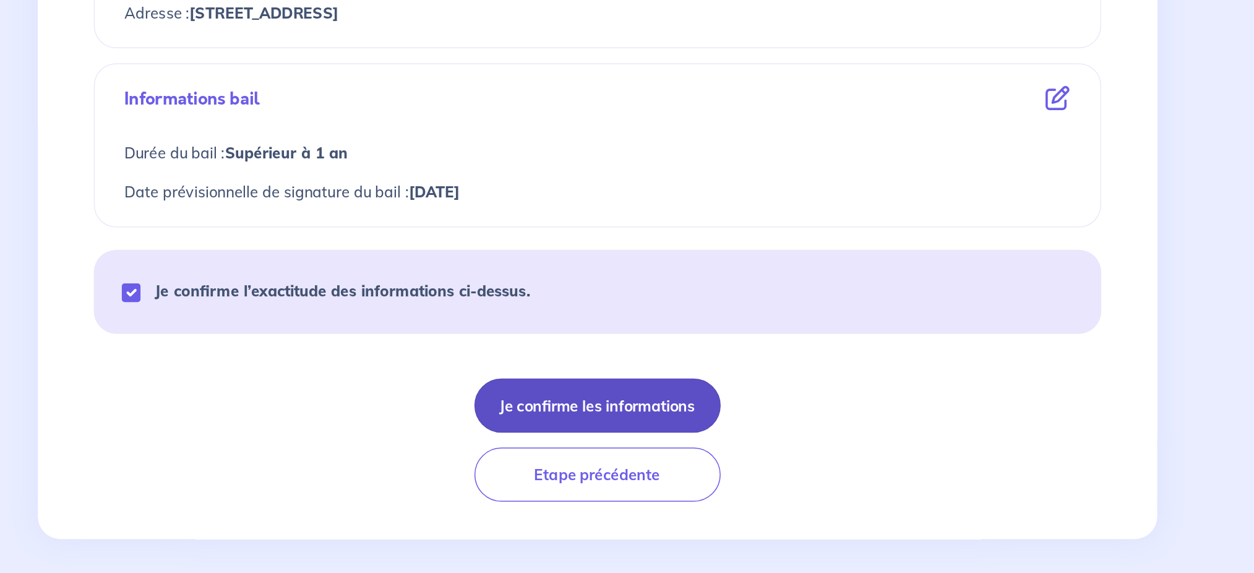
click at [670, 429] on button "Je confirme les informations" at bounding box center [627, 460] width 163 height 36
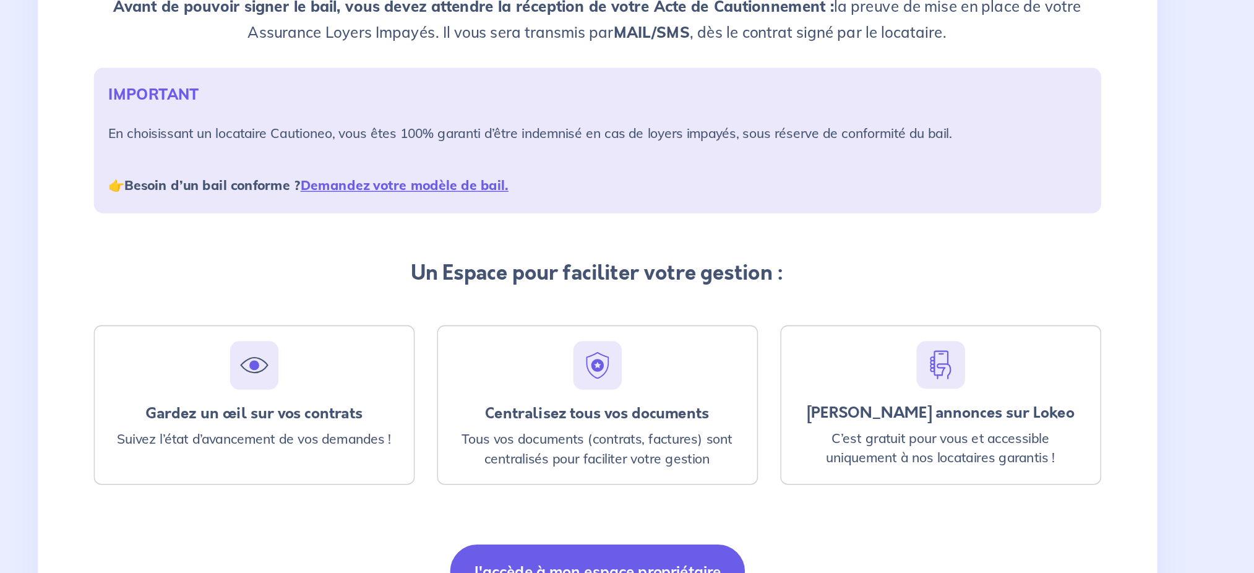
scroll to position [71, 0]
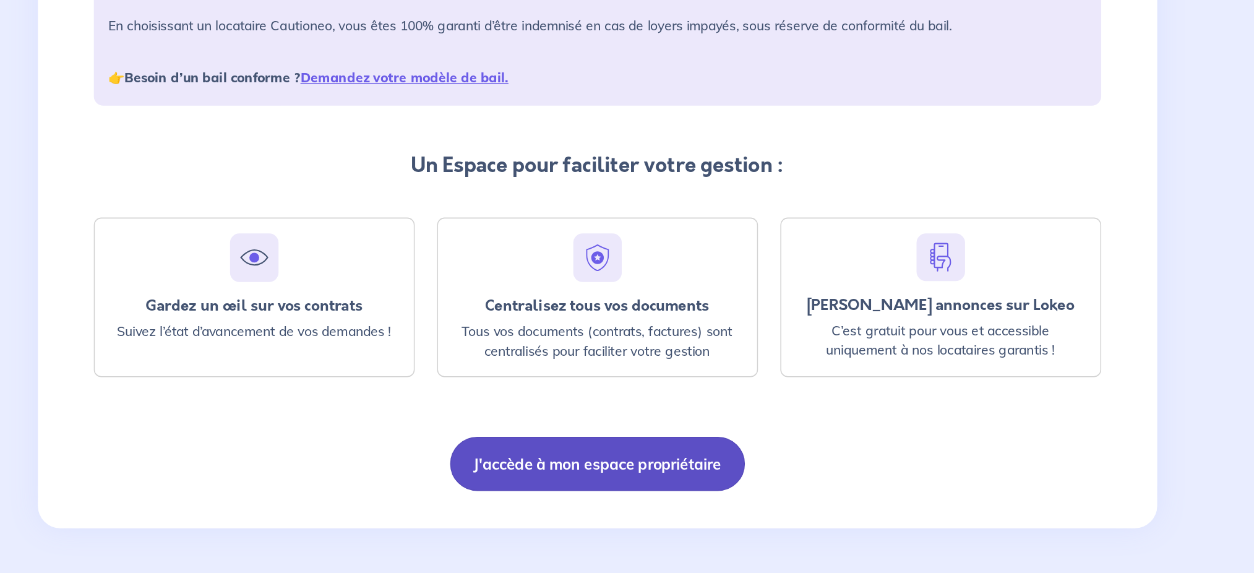
click at [623, 429] on button "J'accède à mon espace propriétaire" at bounding box center [626, 500] width 195 height 36
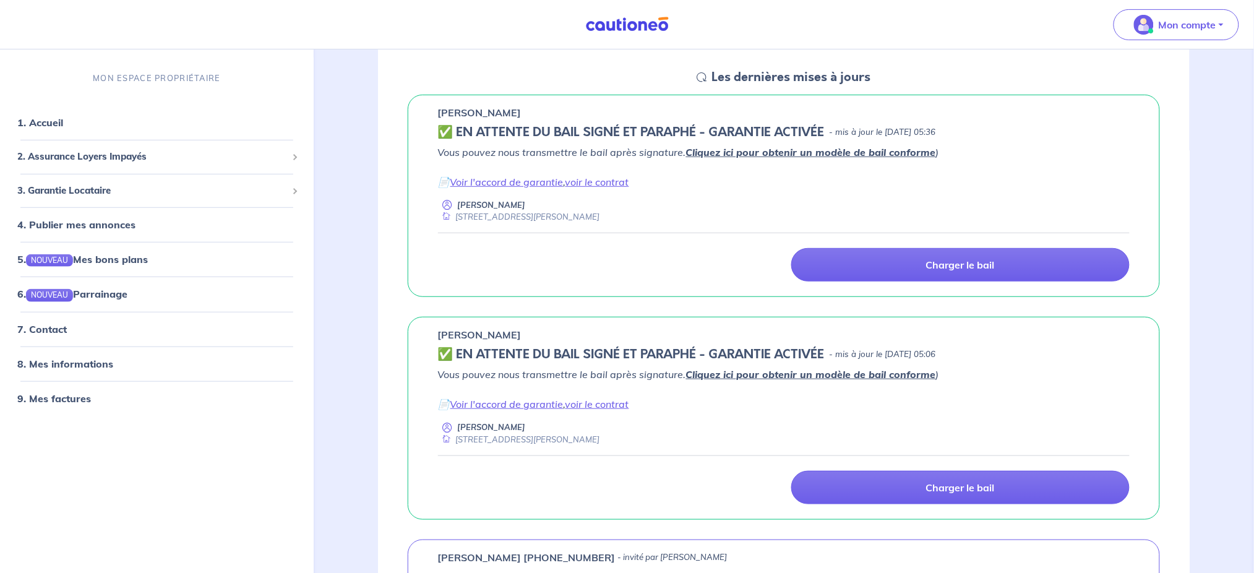
scroll to position [140, 0]
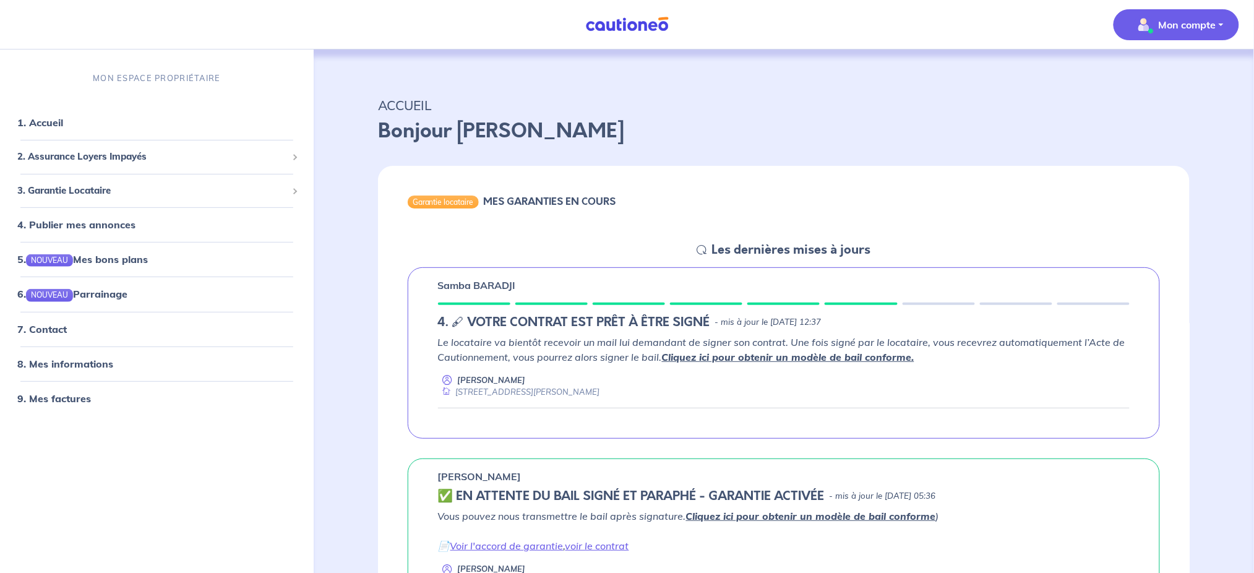
click at [1225, 26] on button "Mon compte" at bounding box center [1176, 24] width 126 height 31
click at [1165, 109] on link "Me déconnecter" at bounding box center [1164, 106] width 100 height 20
